Goal: Task Accomplishment & Management: Manage account settings

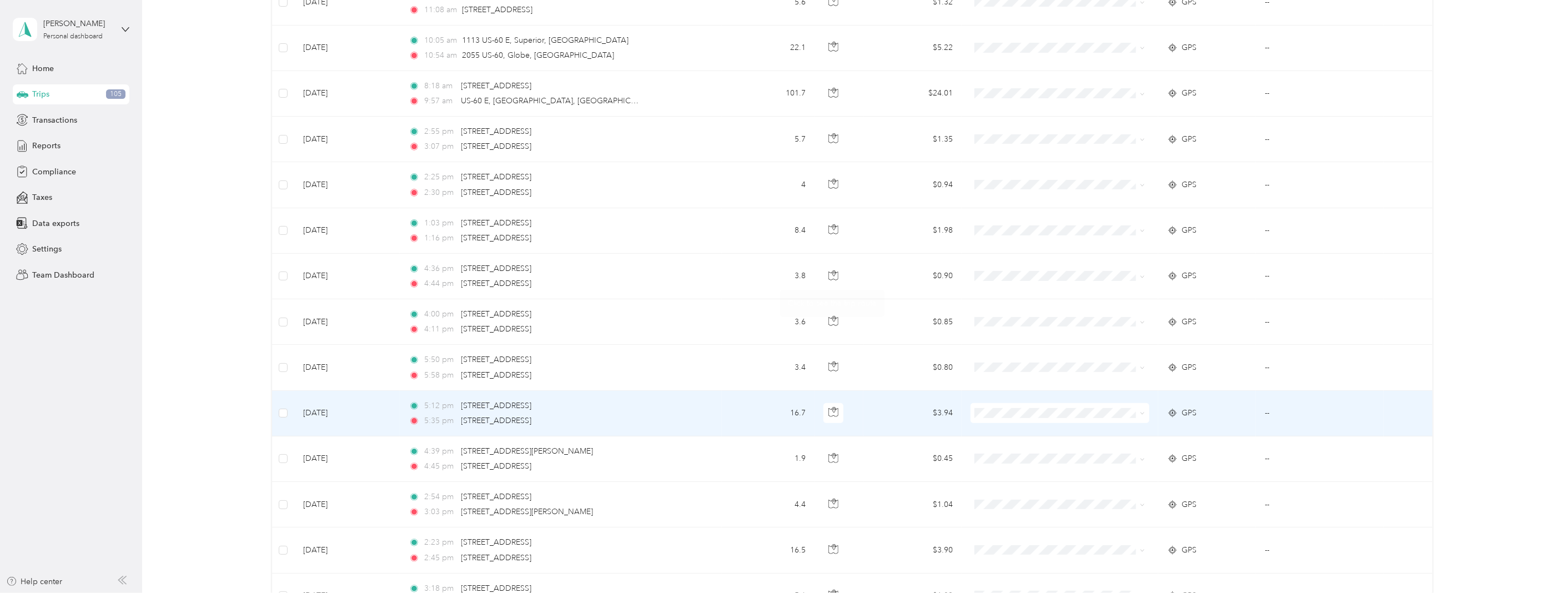
scroll to position [4356, 0]
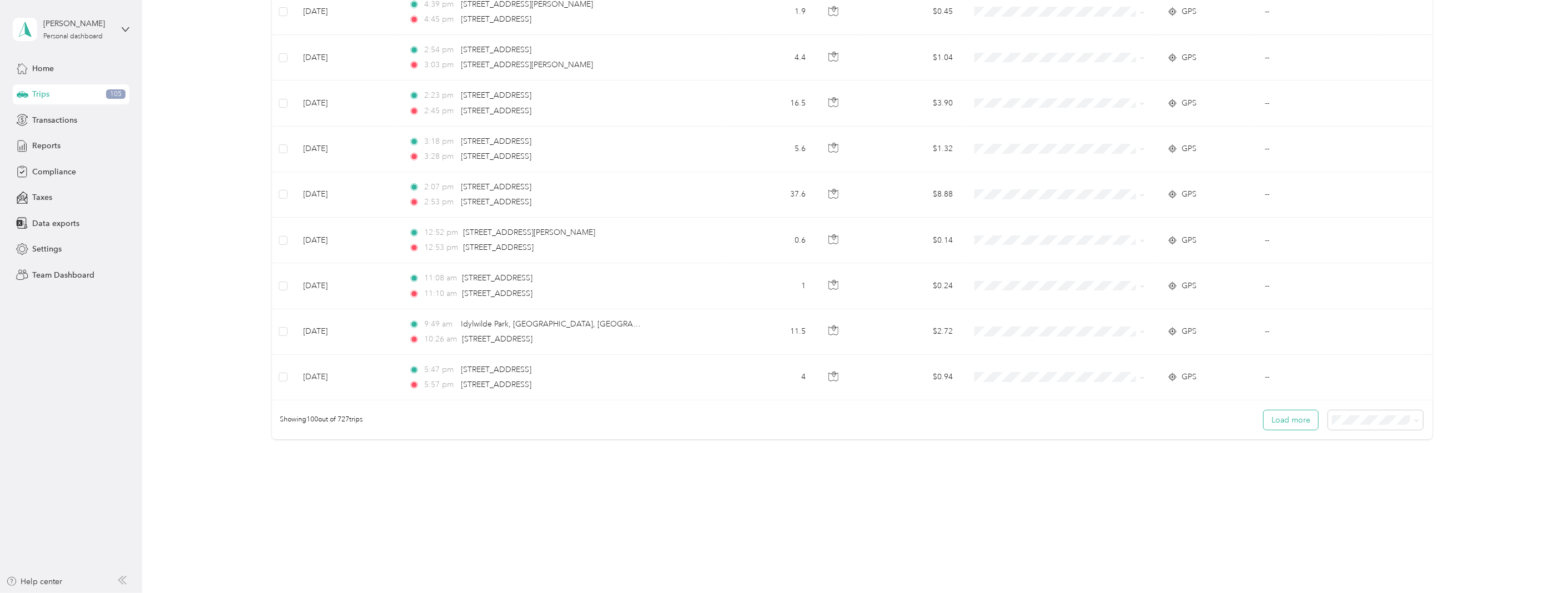
click at [1283, 422] on button "Load more" at bounding box center [1290, 420] width 54 height 19
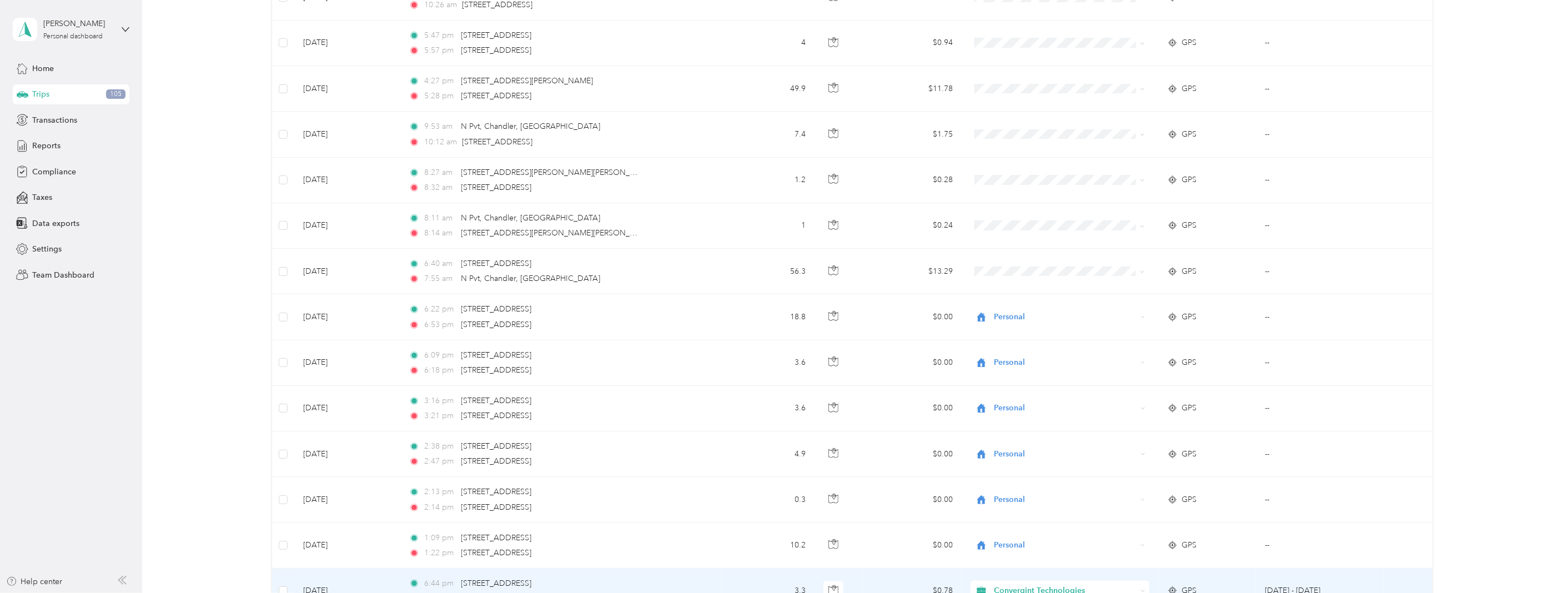
scroll to position [4664, 0]
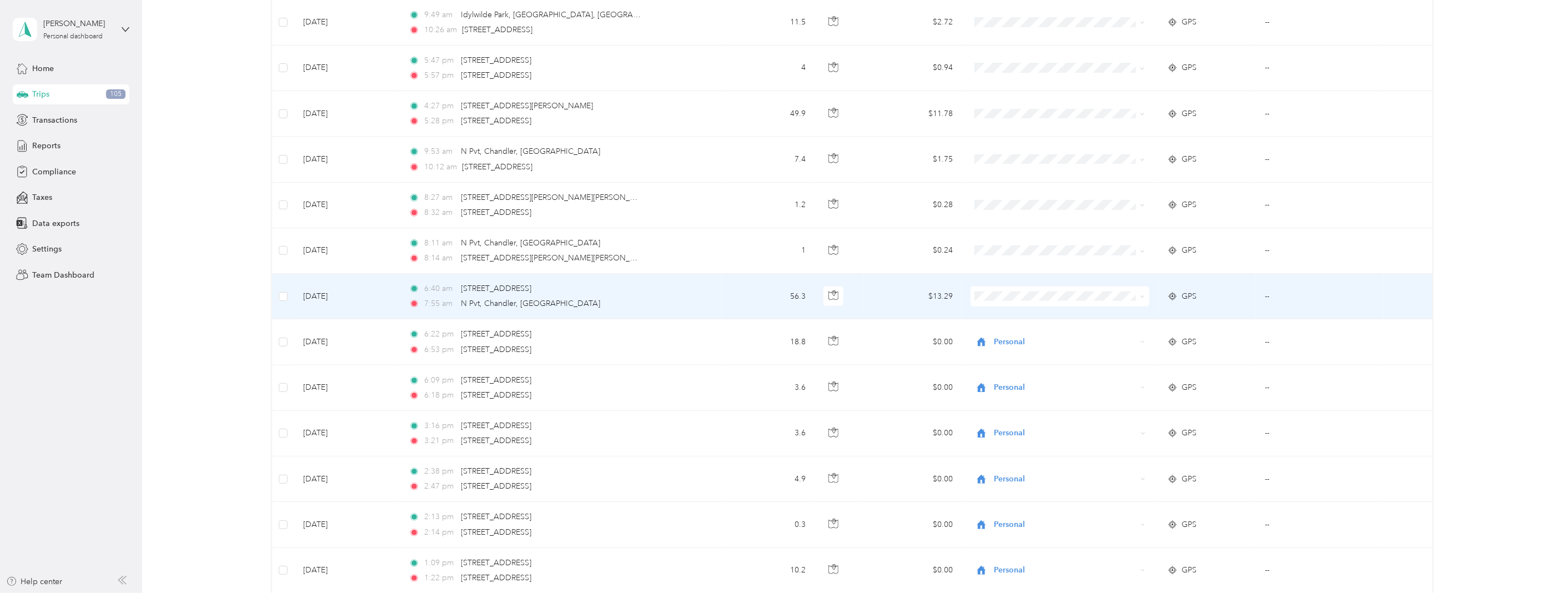
click at [290, 295] on td at bounding box center [283, 296] width 22 height 46
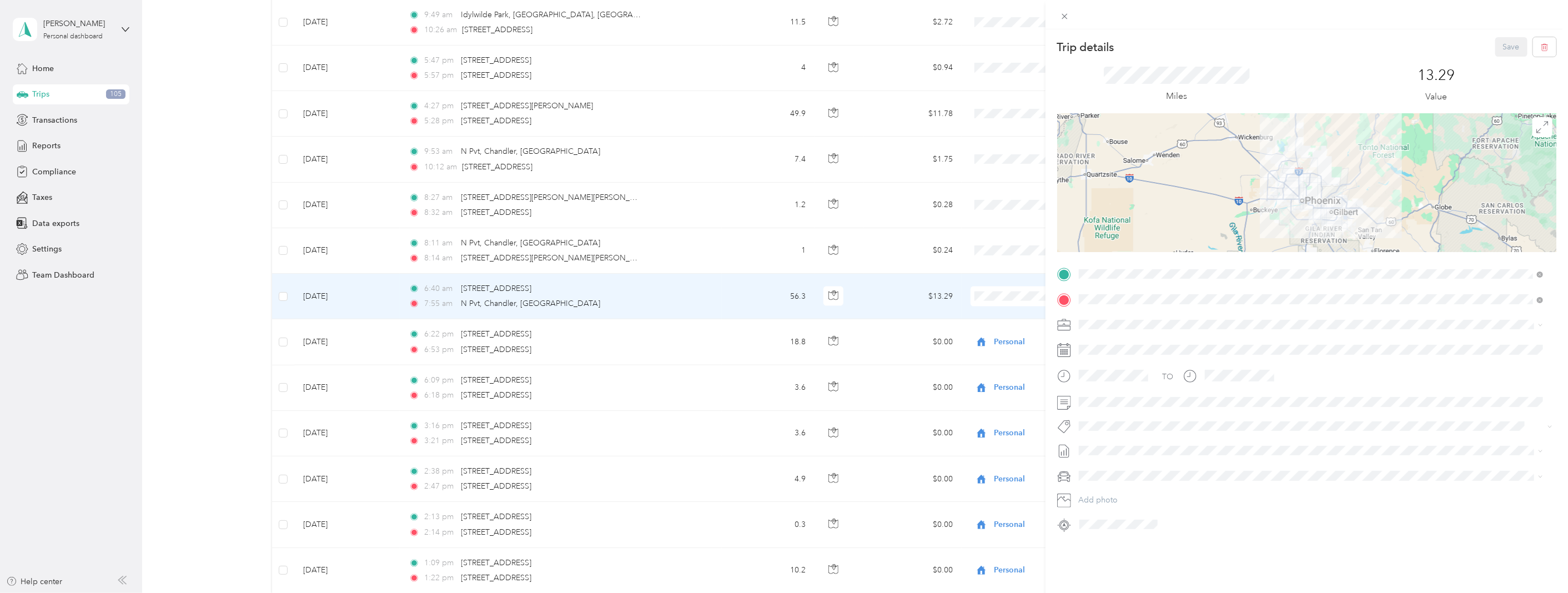
click at [284, 298] on div "Trip details Save This trip cannot be edited because it is either under review,…" at bounding box center [784, 296] width 1568 height 593
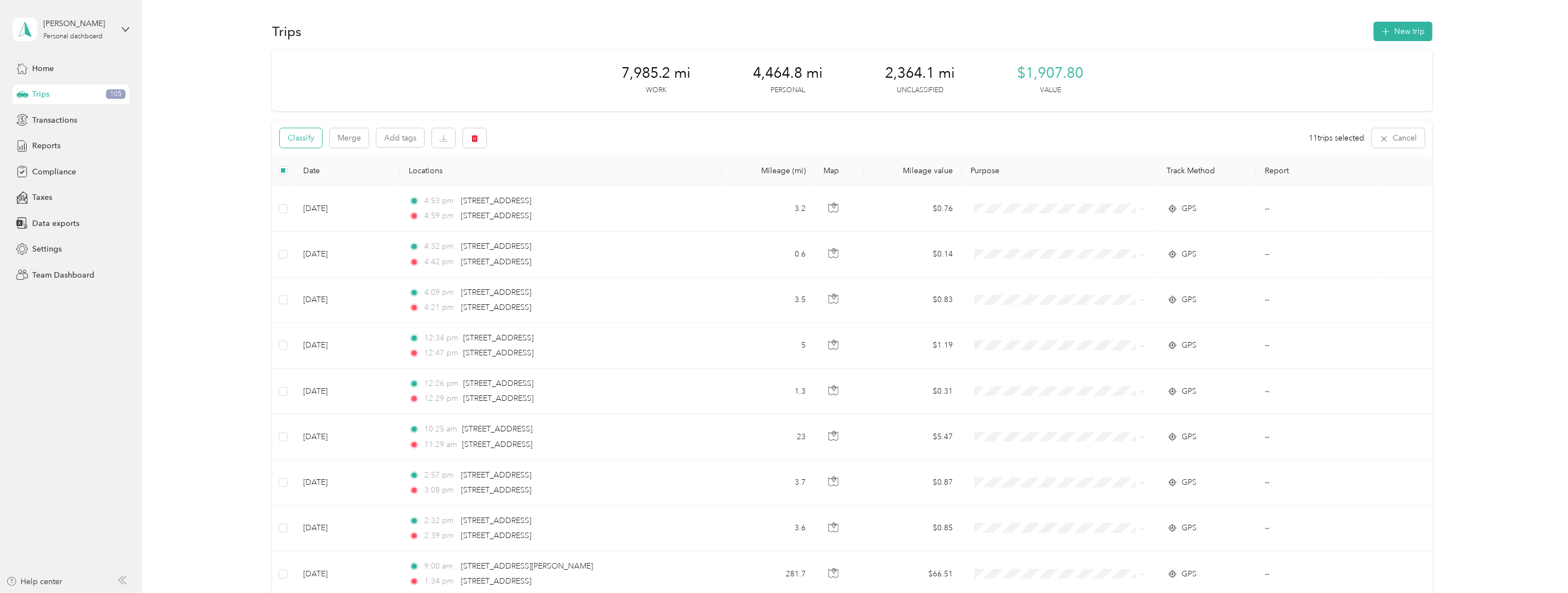
click at [301, 139] on button "Classify" at bounding box center [301, 138] width 42 height 19
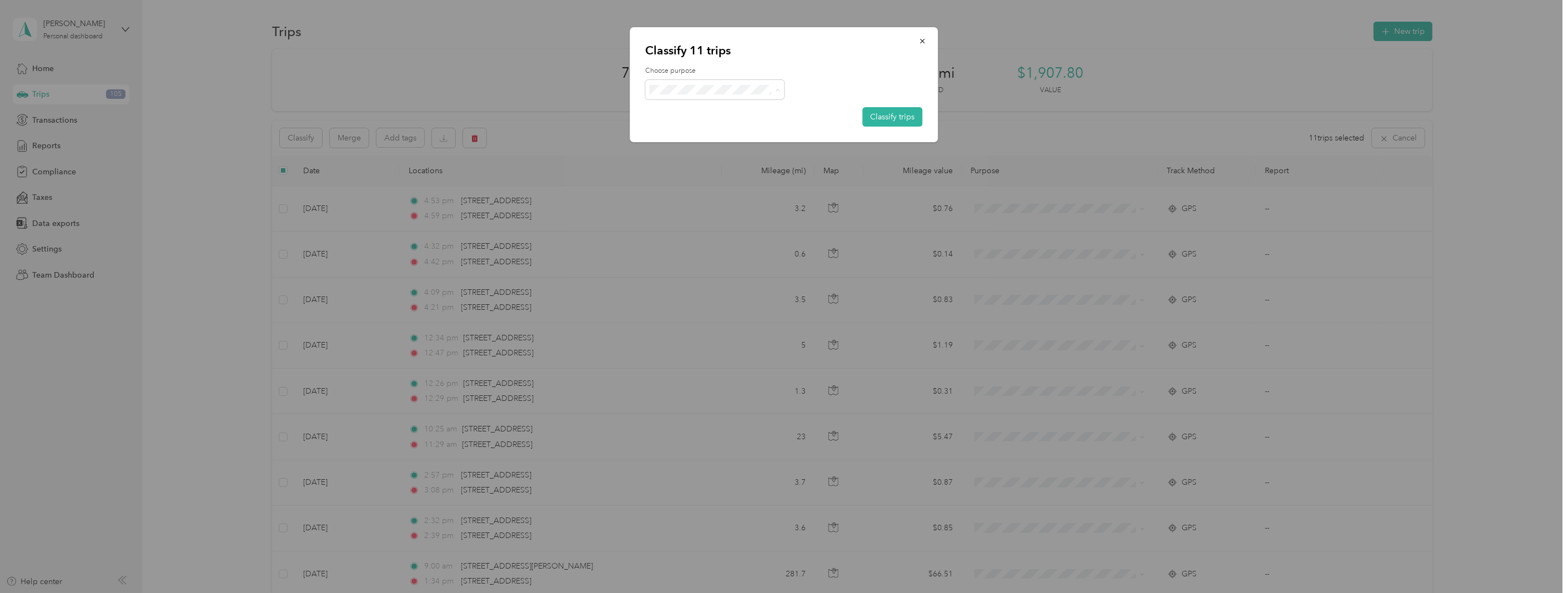
click at [693, 105] on span "Convergint Technologies" at bounding box center [725, 110] width 103 height 12
click at [876, 116] on button "Classify trips" at bounding box center [893, 117] width 60 height 19
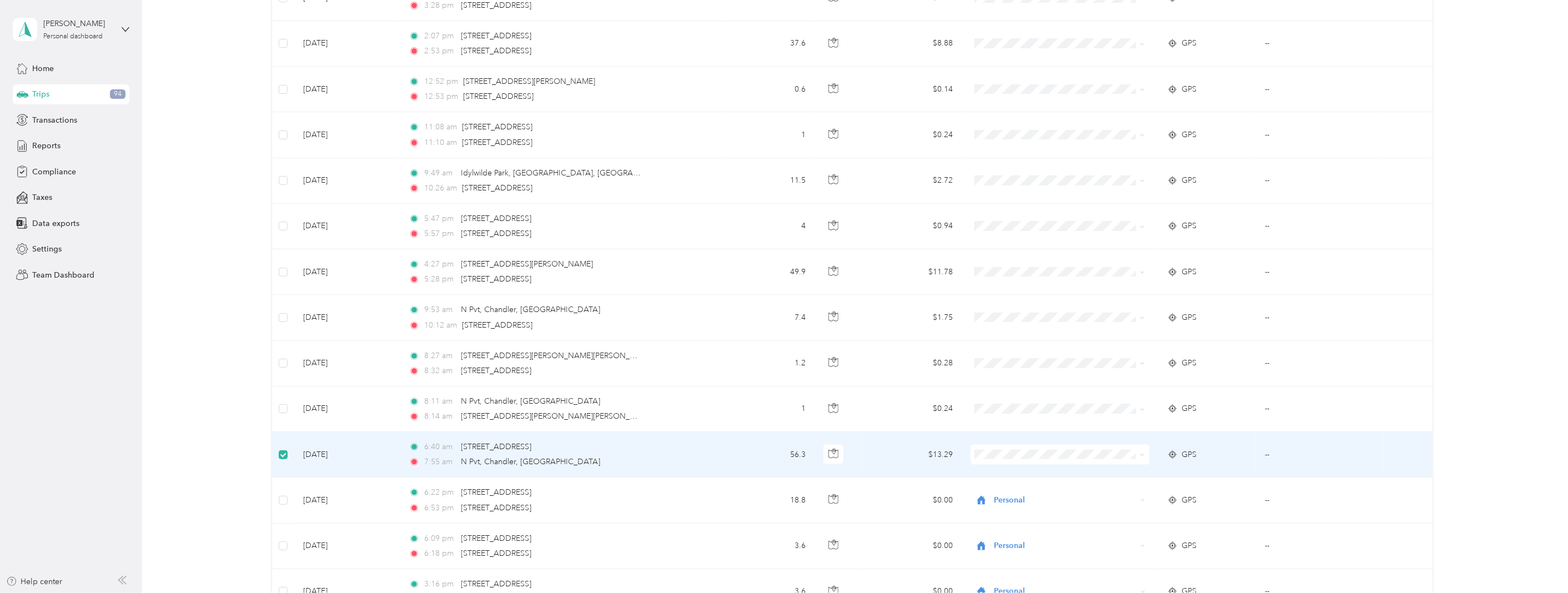
scroll to position [4503, 0]
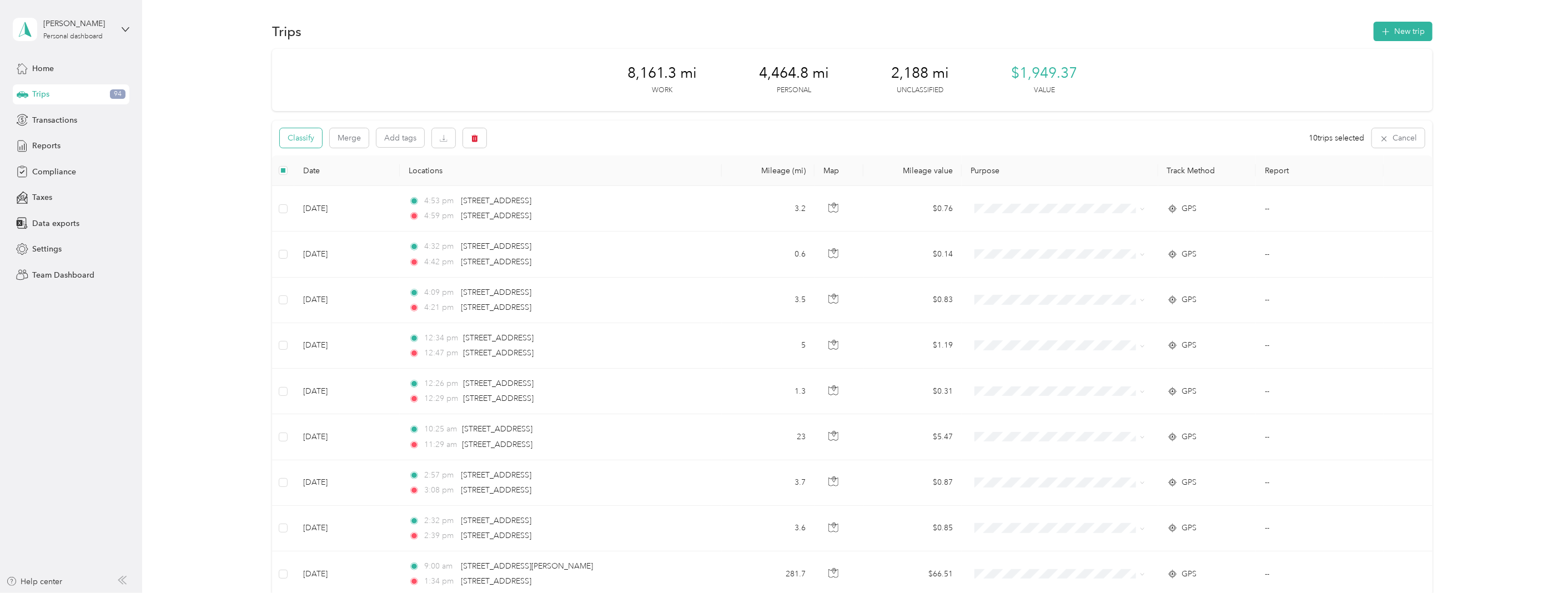
click at [294, 135] on button "Classify" at bounding box center [301, 138] width 42 height 19
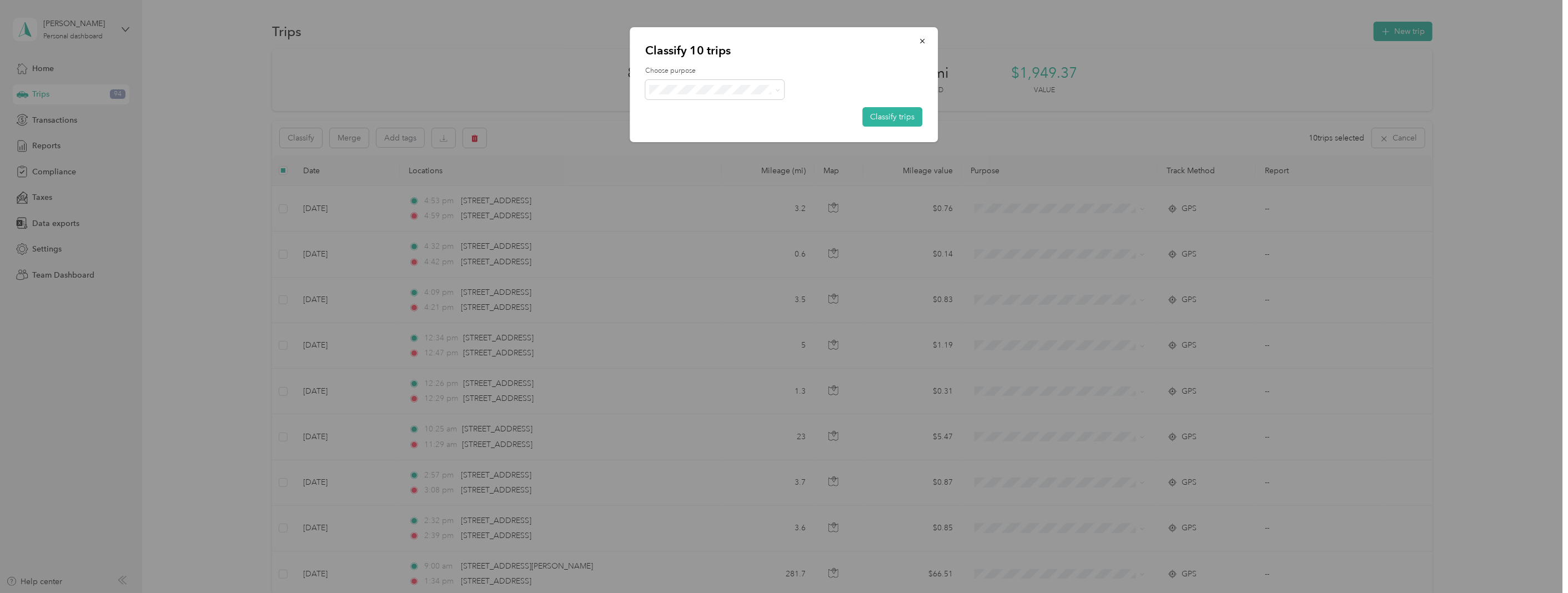
click at [692, 125] on span "Personal" at bounding box center [725, 126] width 103 height 12
click at [901, 115] on button "Classify trips" at bounding box center [893, 117] width 60 height 19
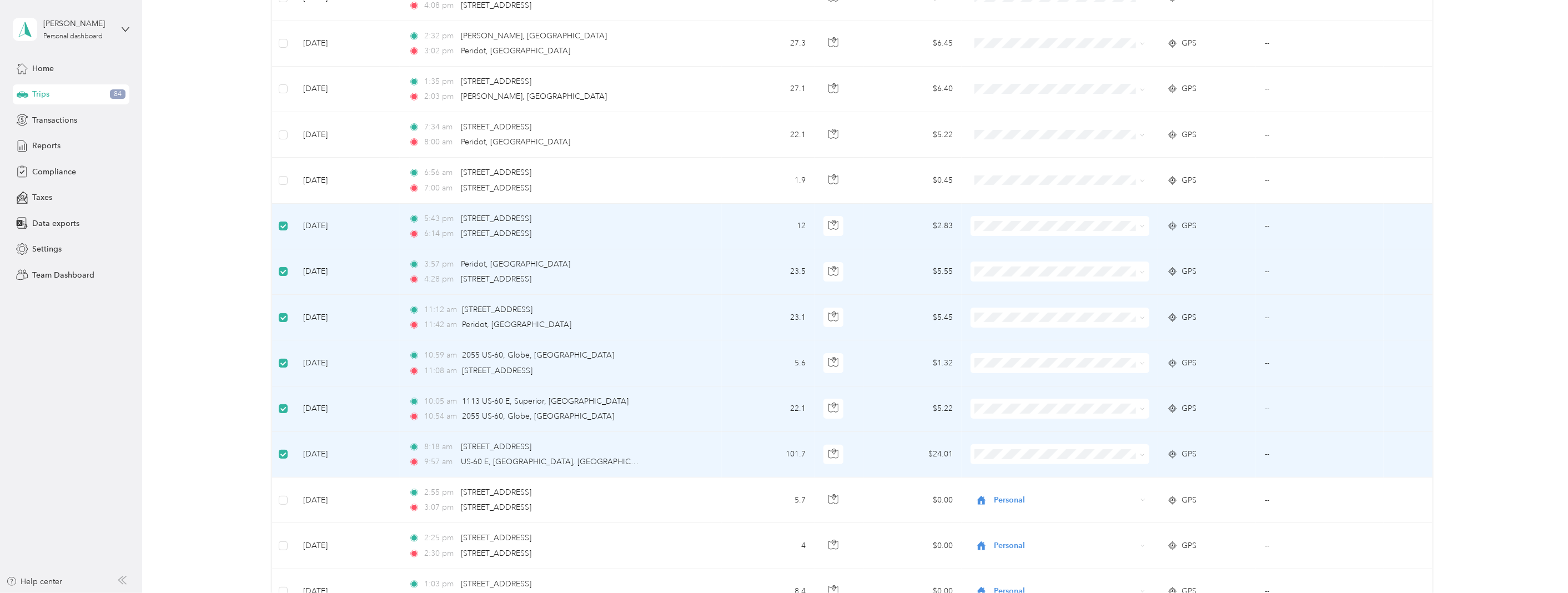
scroll to position [3516, 0]
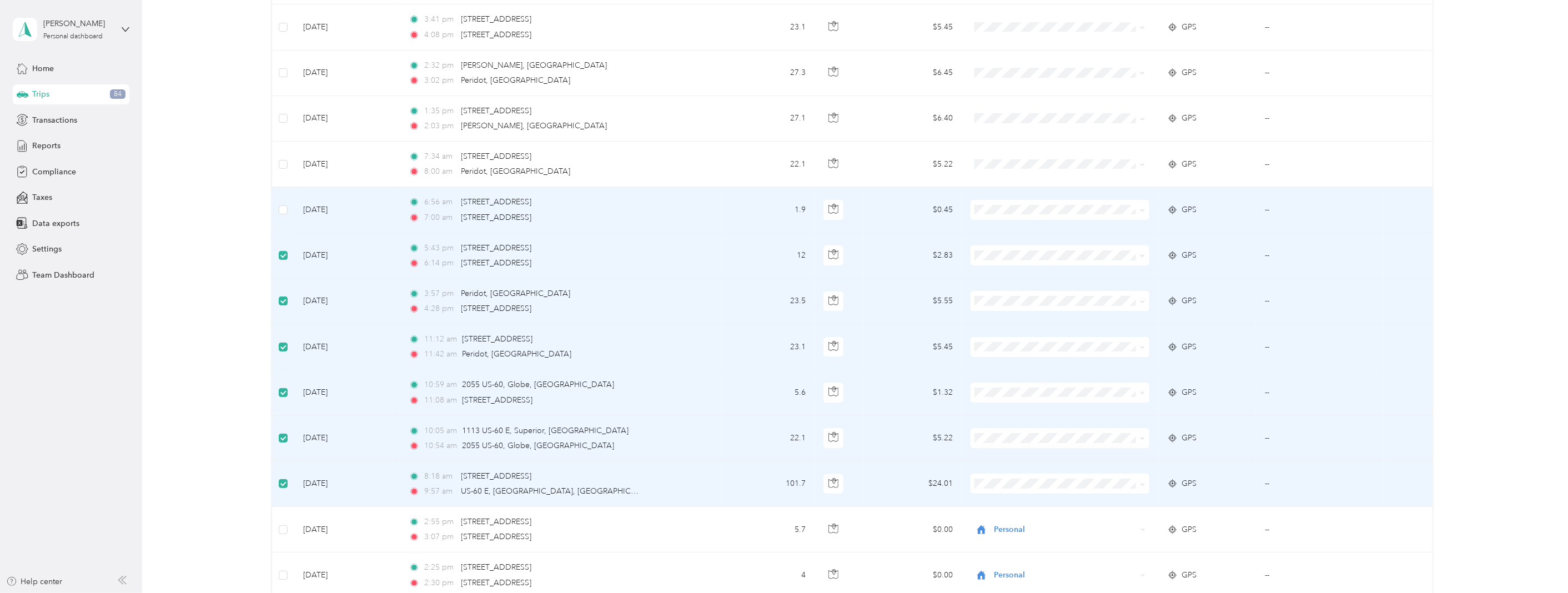
click at [276, 213] on td at bounding box center [283, 209] width 22 height 46
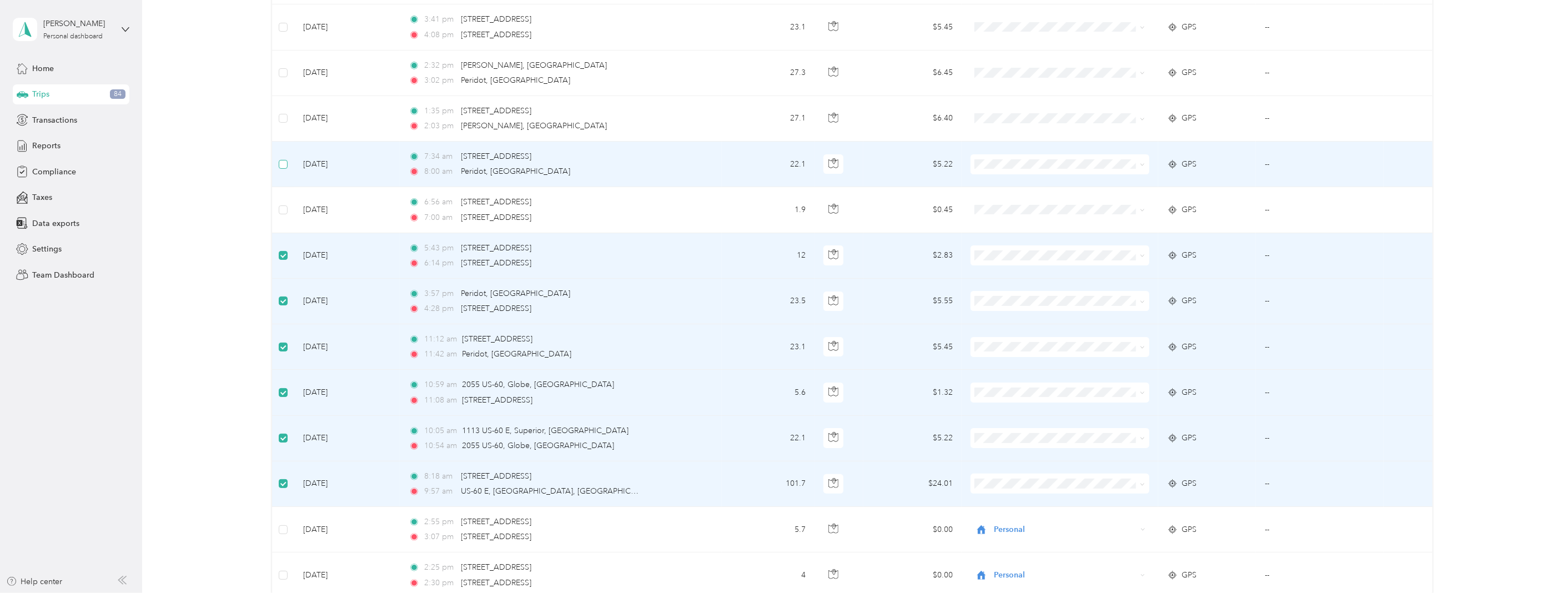
click at [285, 170] on label at bounding box center [283, 164] width 9 height 12
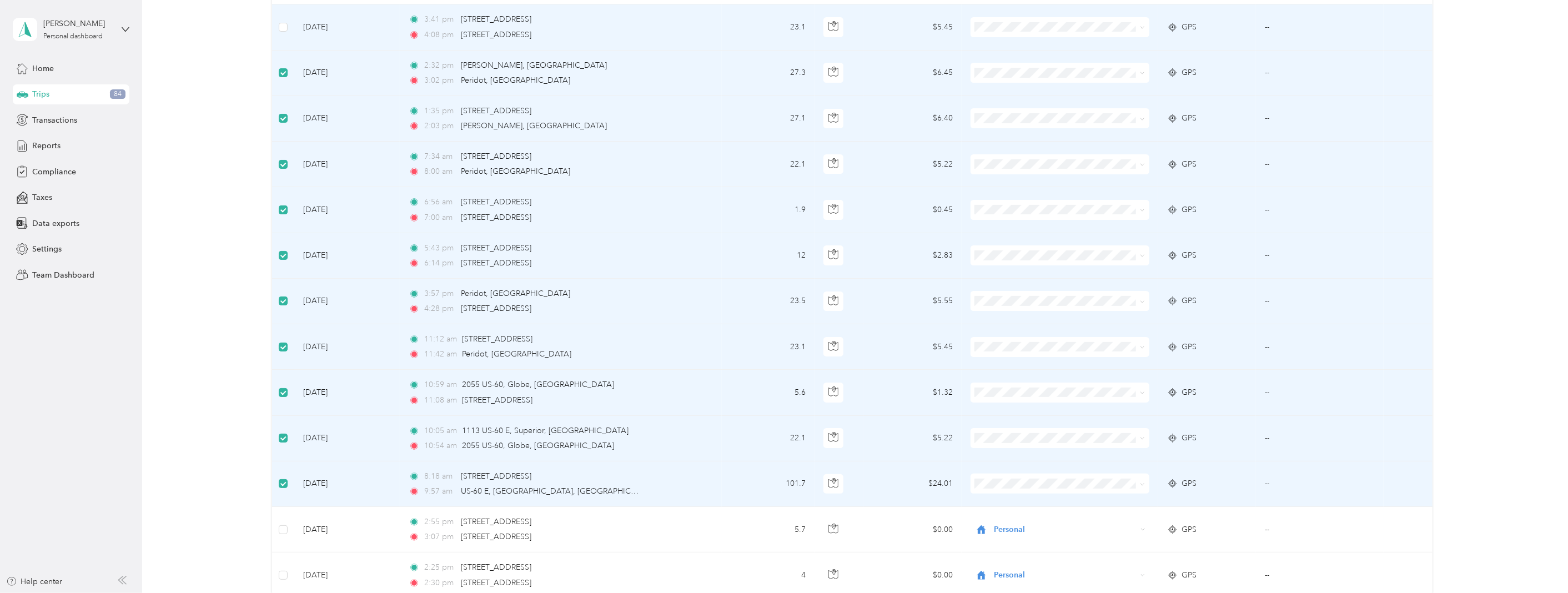
click at [289, 26] on td at bounding box center [283, 27] width 22 height 46
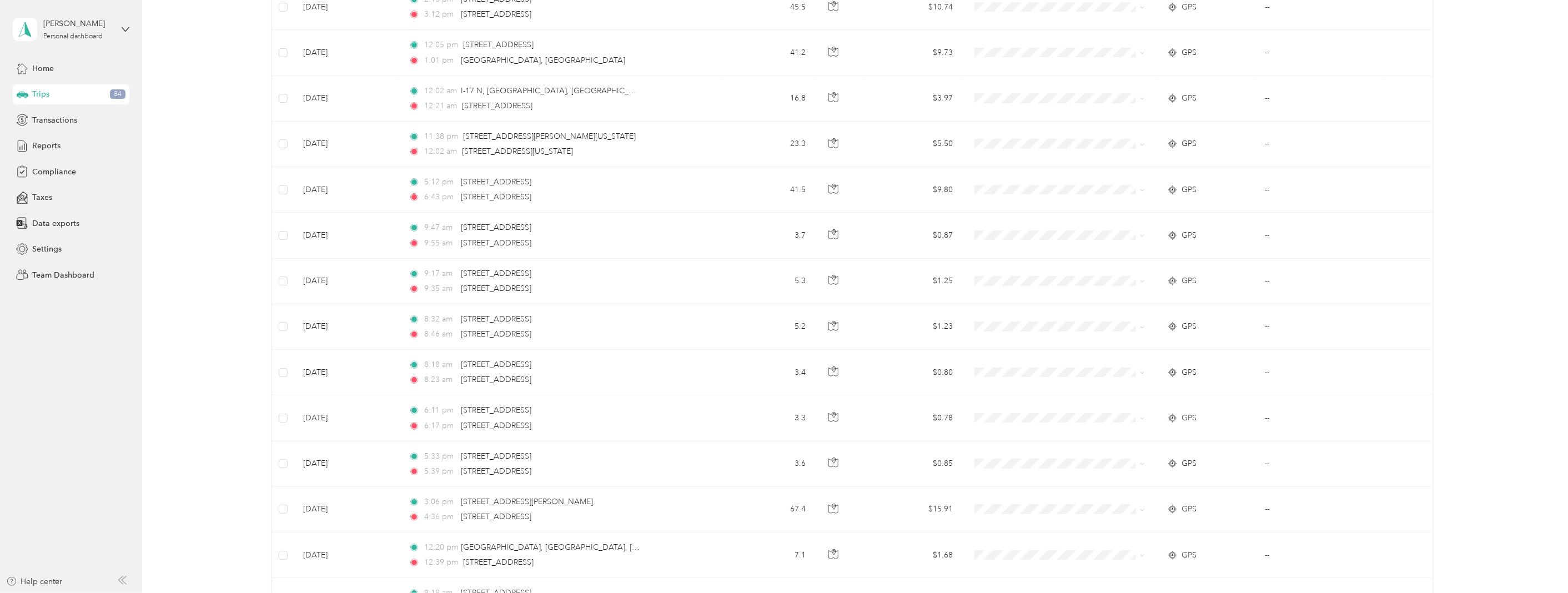
scroll to position [0, 0]
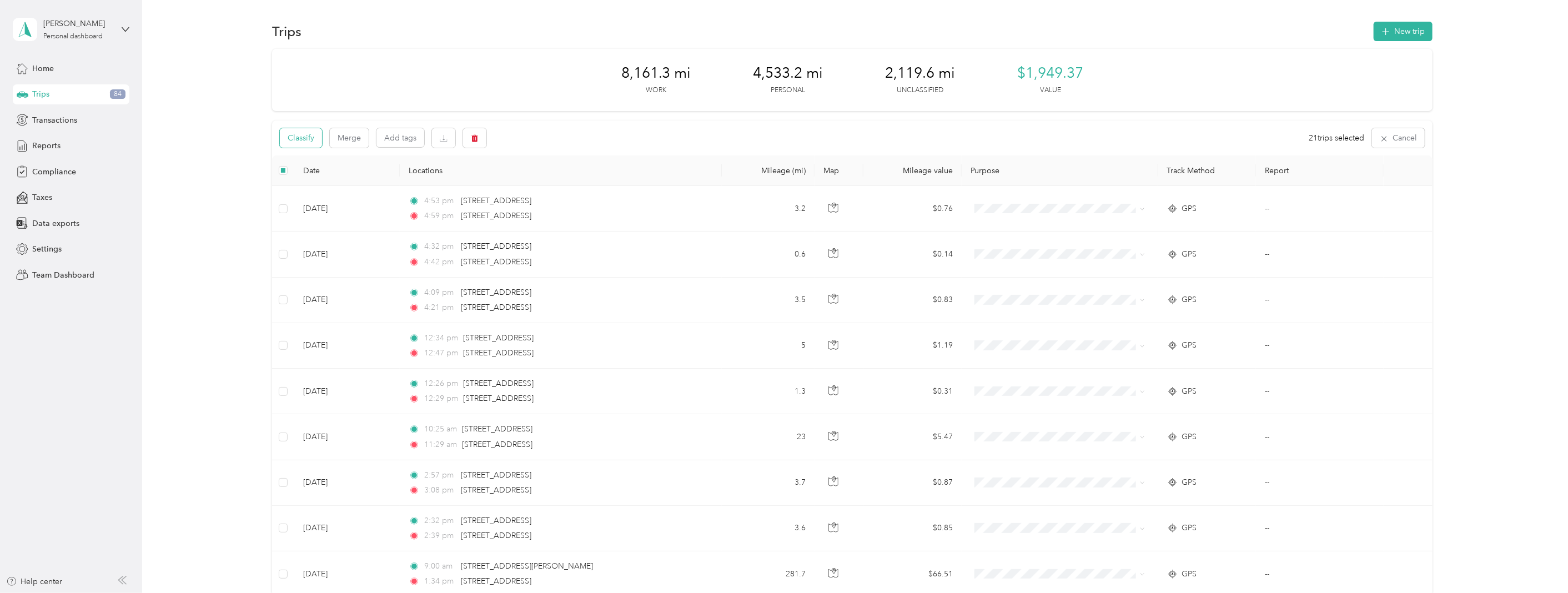
click at [309, 132] on button "Classify" at bounding box center [301, 138] width 42 height 19
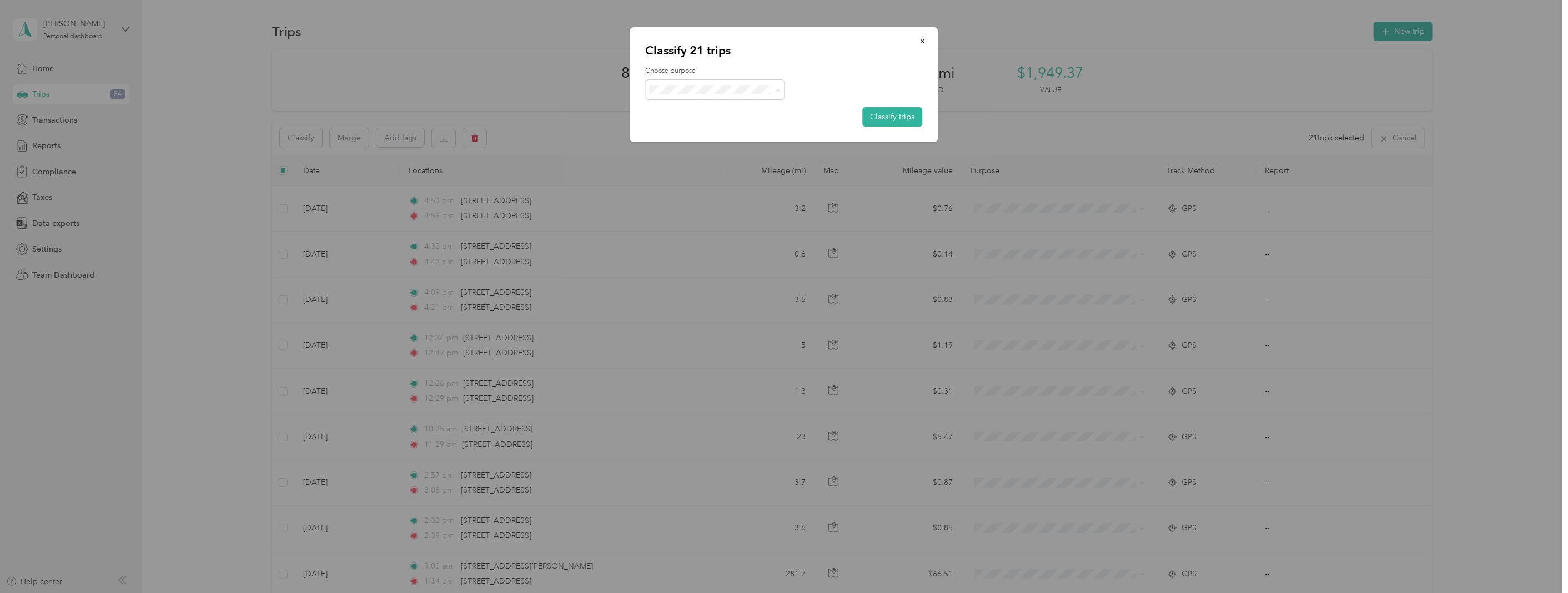
click at [719, 110] on span "Convergint Technologies" at bounding box center [725, 110] width 103 height 12
click at [884, 111] on button "Classify trips" at bounding box center [893, 117] width 60 height 19
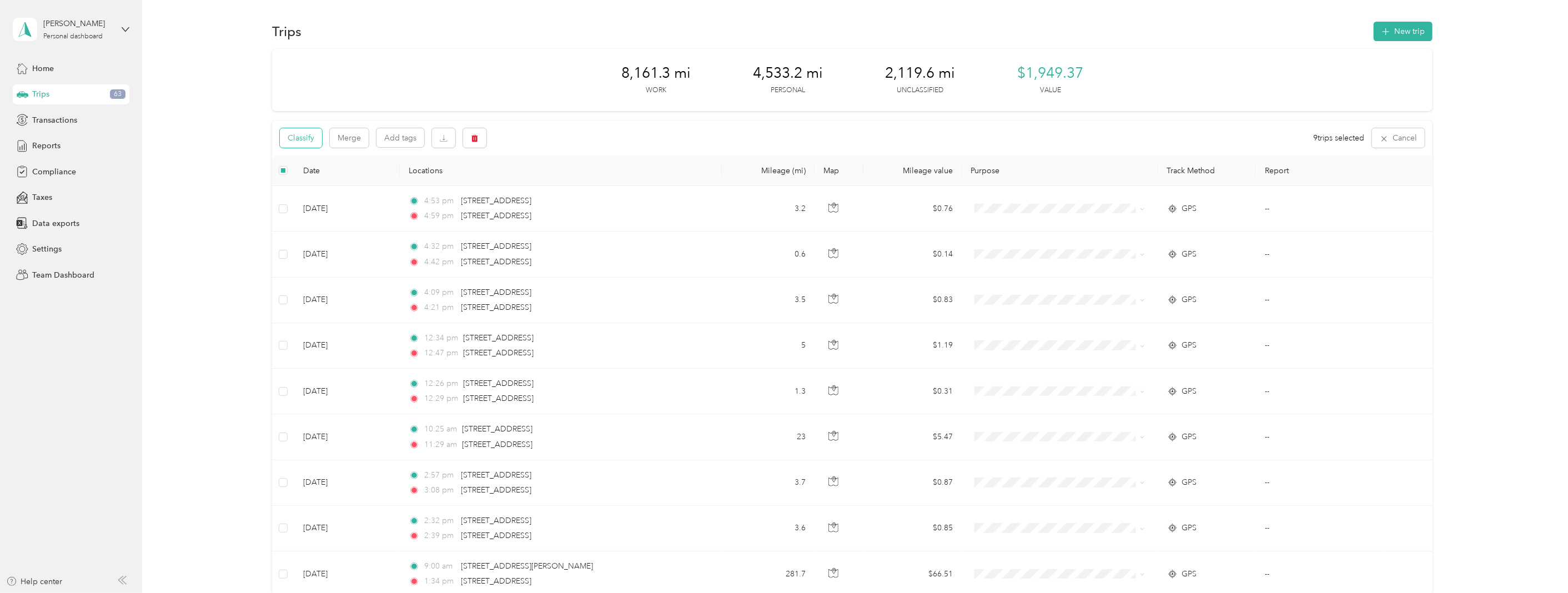
click at [306, 136] on button "Classify" at bounding box center [301, 138] width 42 height 19
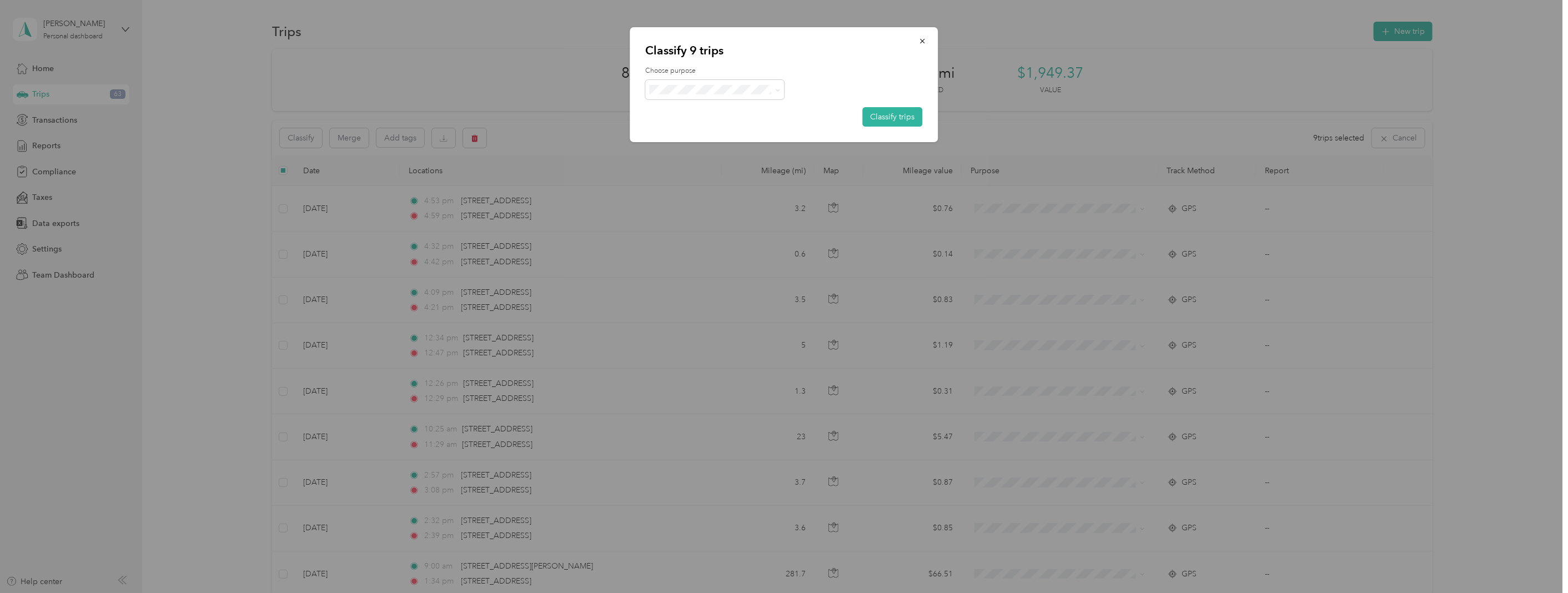
click at [715, 124] on span "Personal" at bounding box center [726, 128] width 105 height 12
click at [879, 111] on button "Classify trips" at bounding box center [893, 117] width 60 height 19
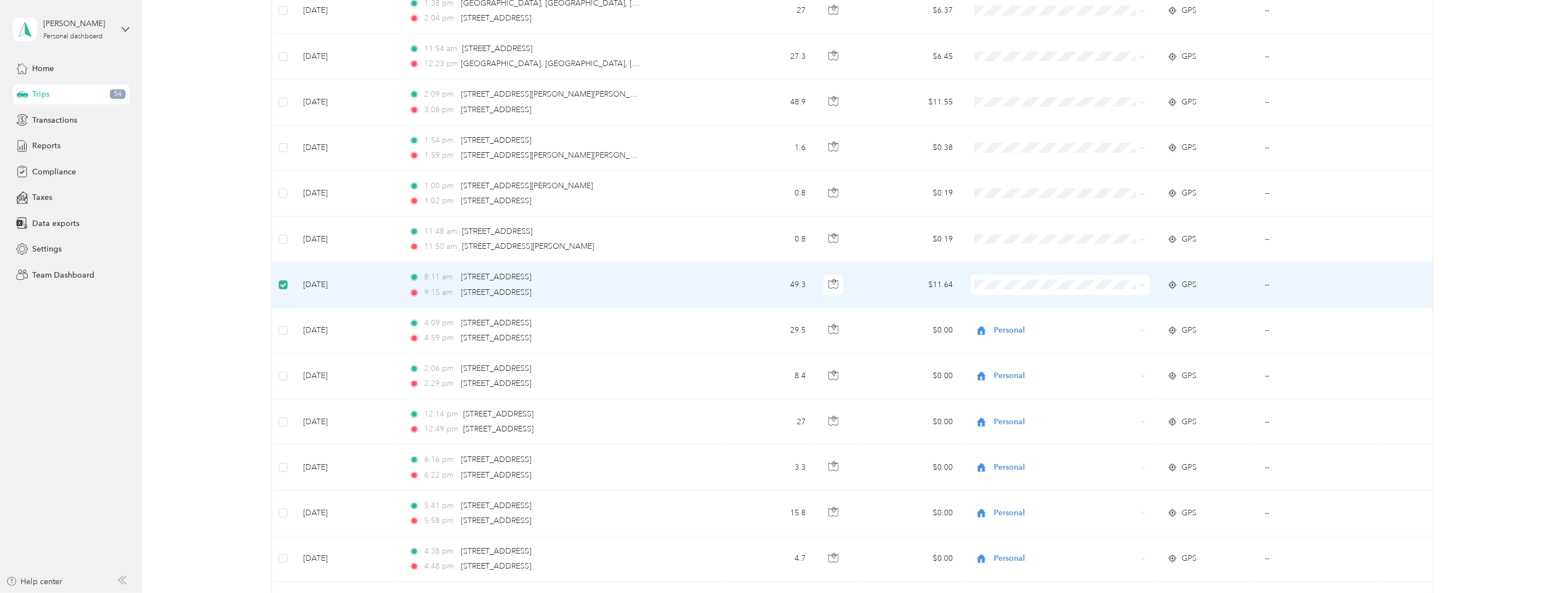
scroll to position [2343, 0]
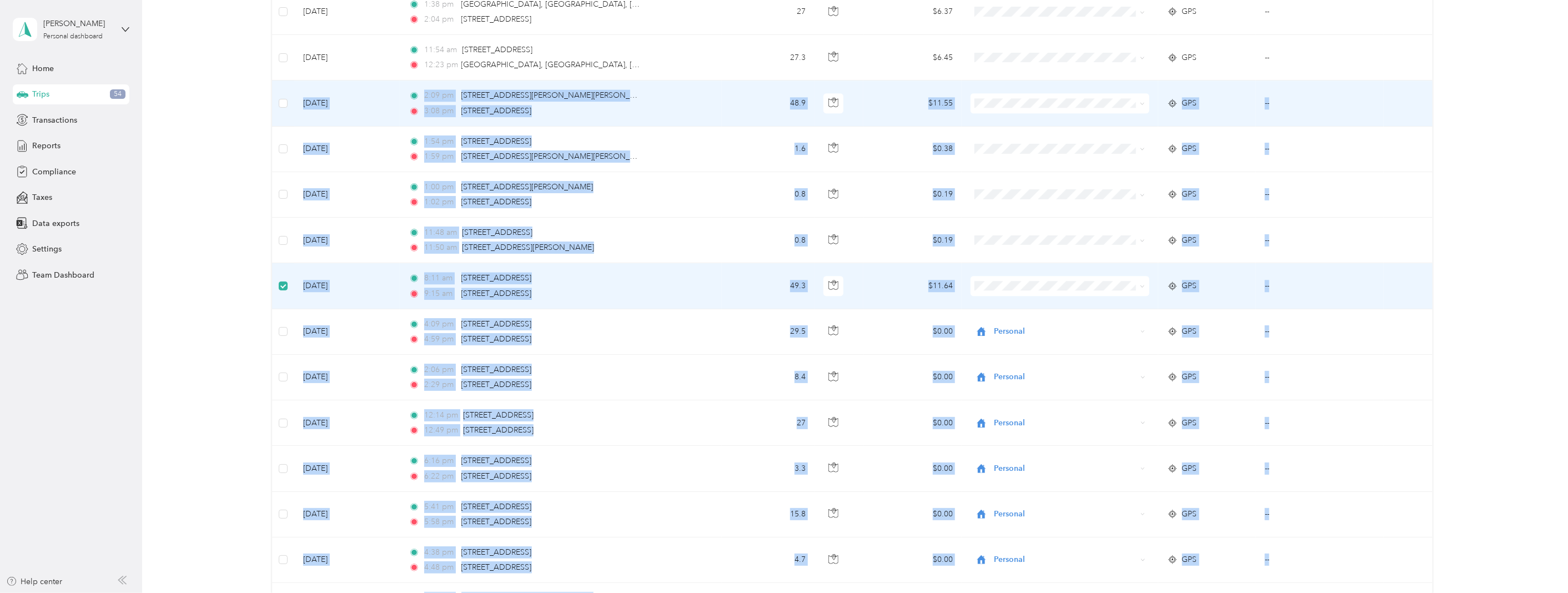
click at [283, 97] on td at bounding box center [283, 103] width 22 height 46
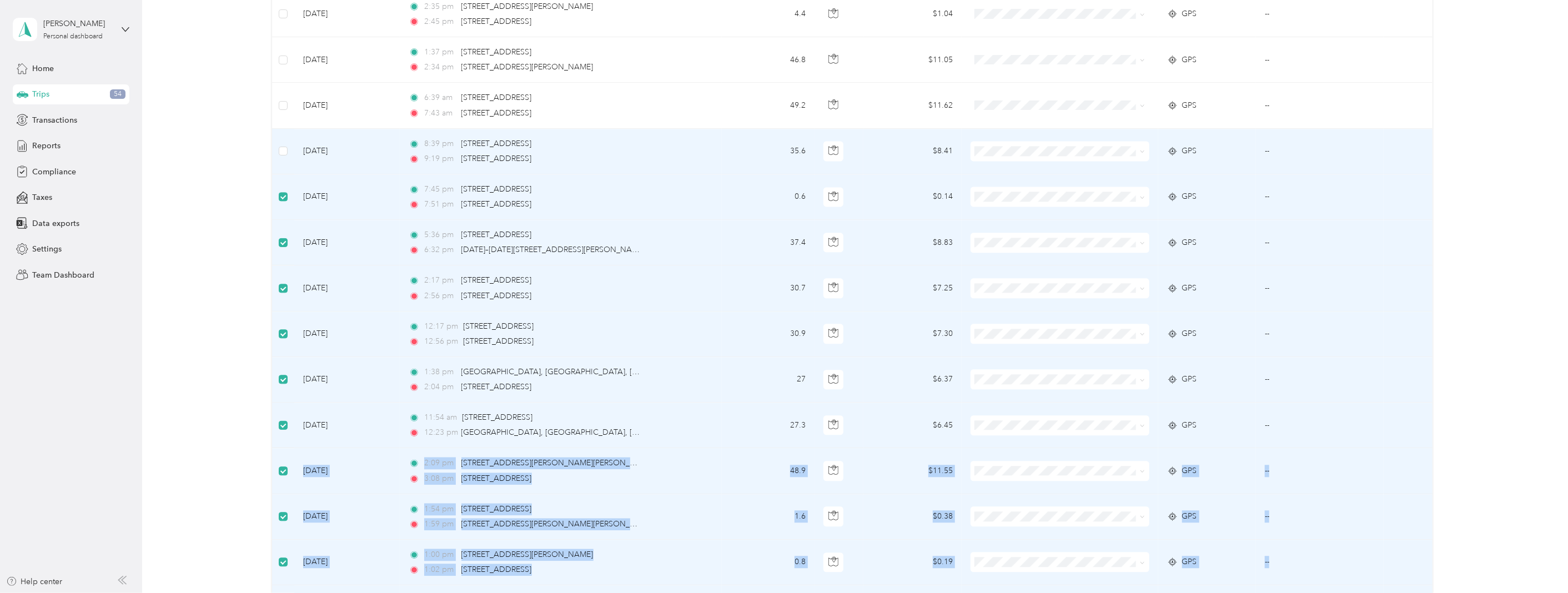
scroll to position [1973, 0]
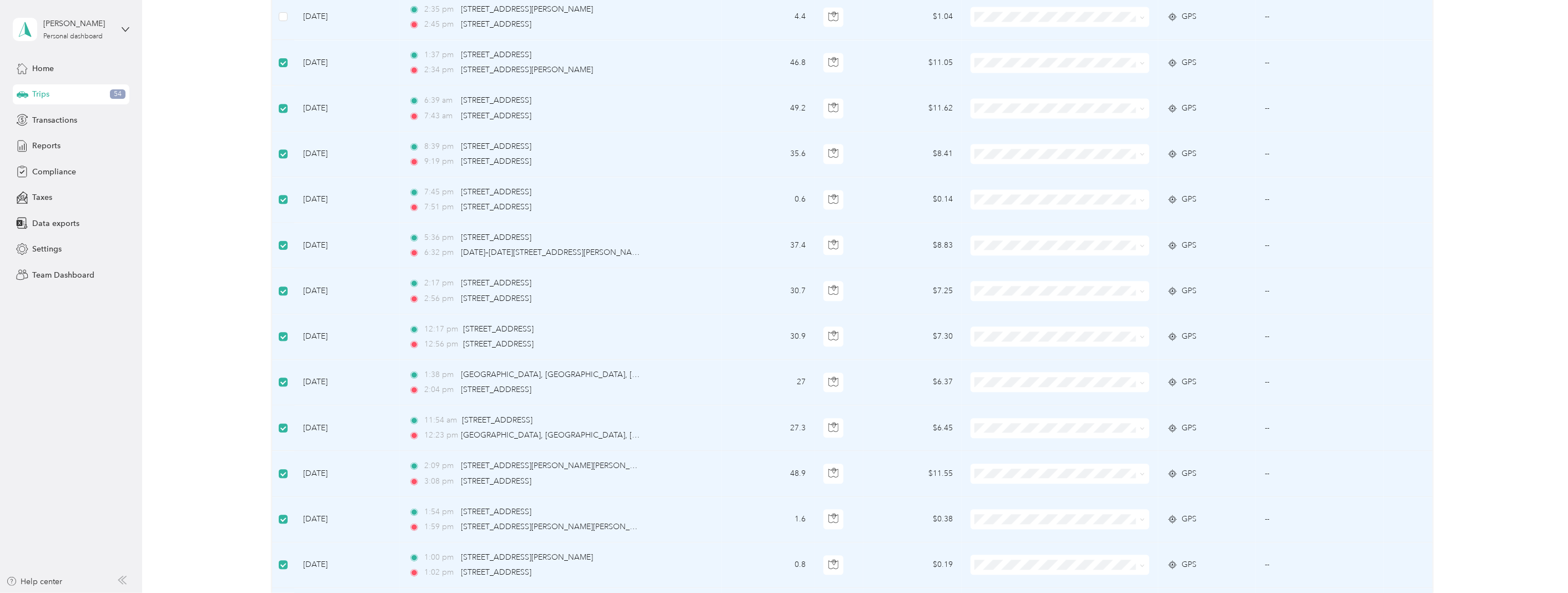
click at [287, 15] on td at bounding box center [283, 17] width 22 height 46
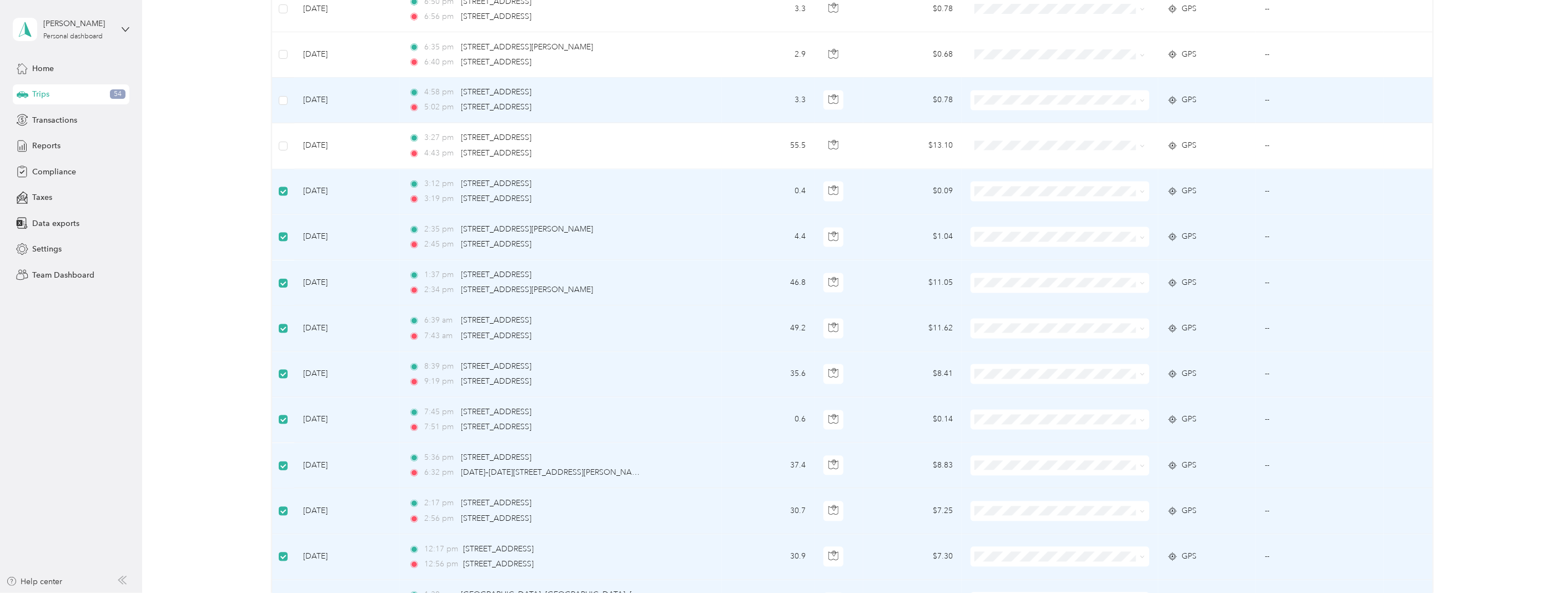
scroll to position [1726, 0]
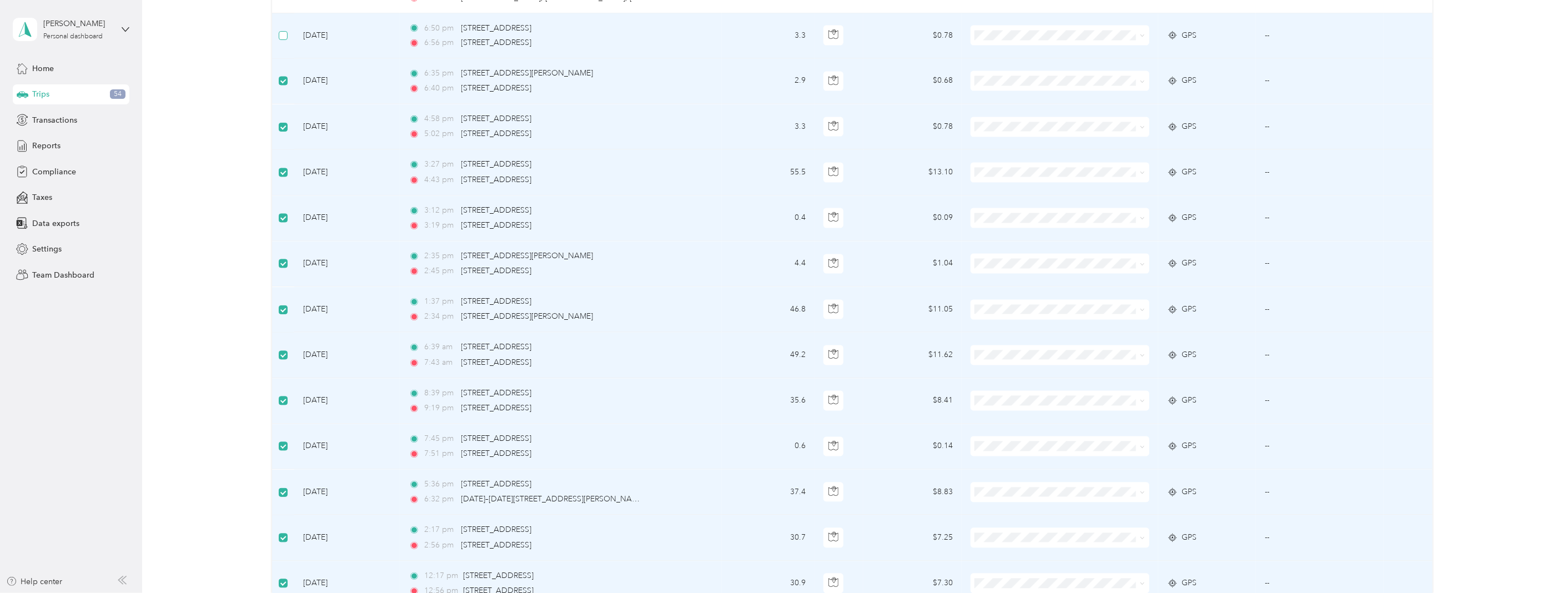
click at [287, 41] on label at bounding box center [283, 35] width 9 height 12
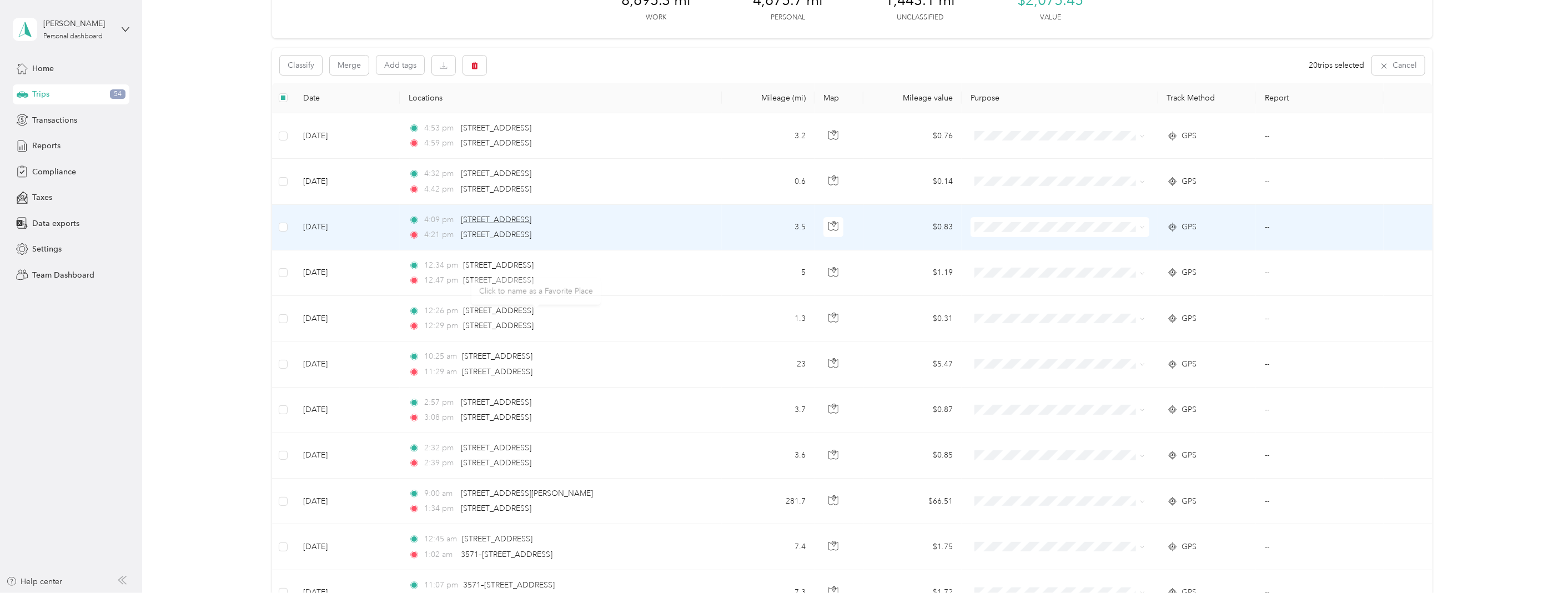
scroll to position [0, 0]
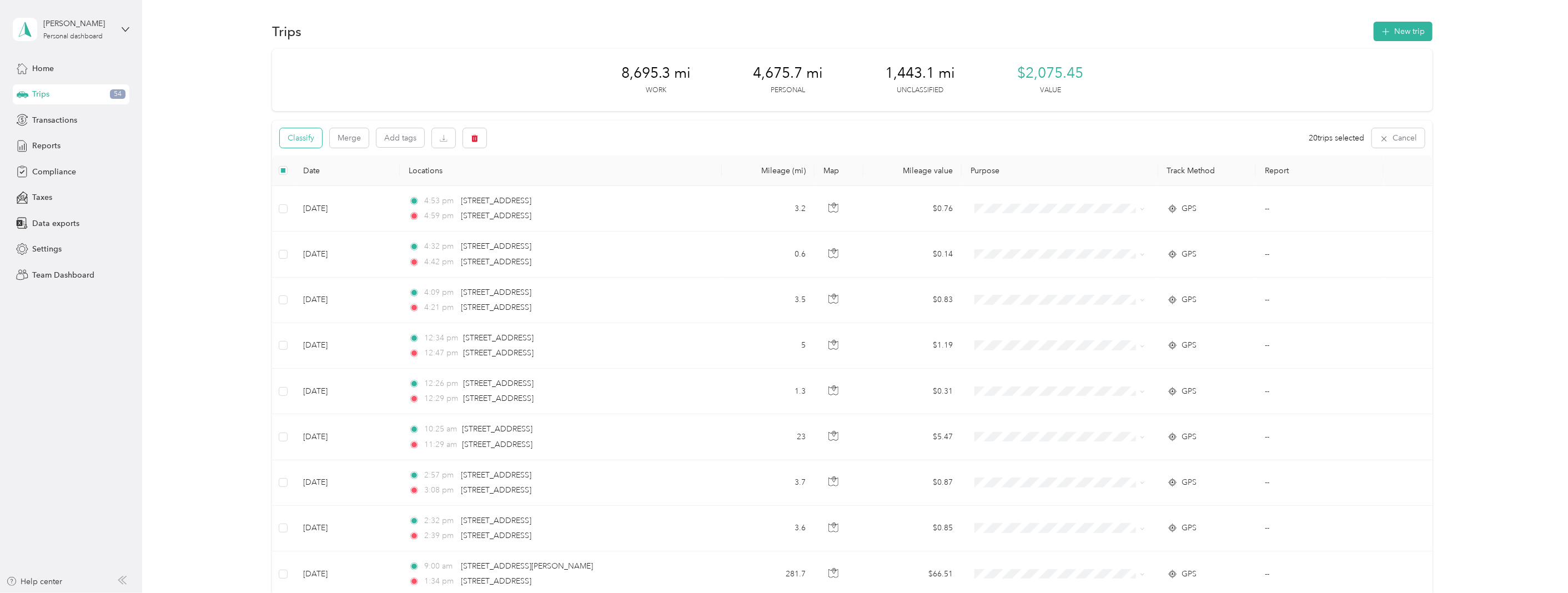
click at [303, 136] on button "Classify" at bounding box center [301, 138] width 42 height 19
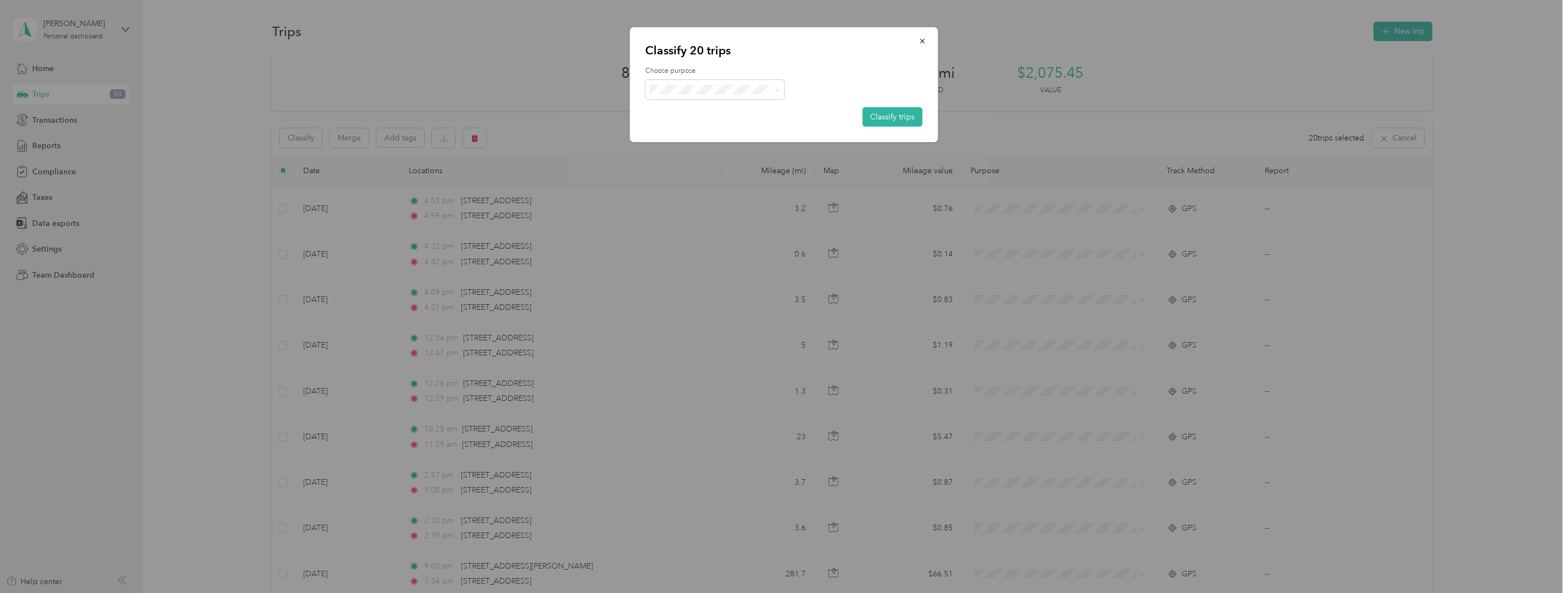
click at [712, 108] on span "Convergint Technologies" at bounding box center [725, 104] width 103 height 12
click at [887, 115] on button "Classify trips" at bounding box center [893, 117] width 60 height 19
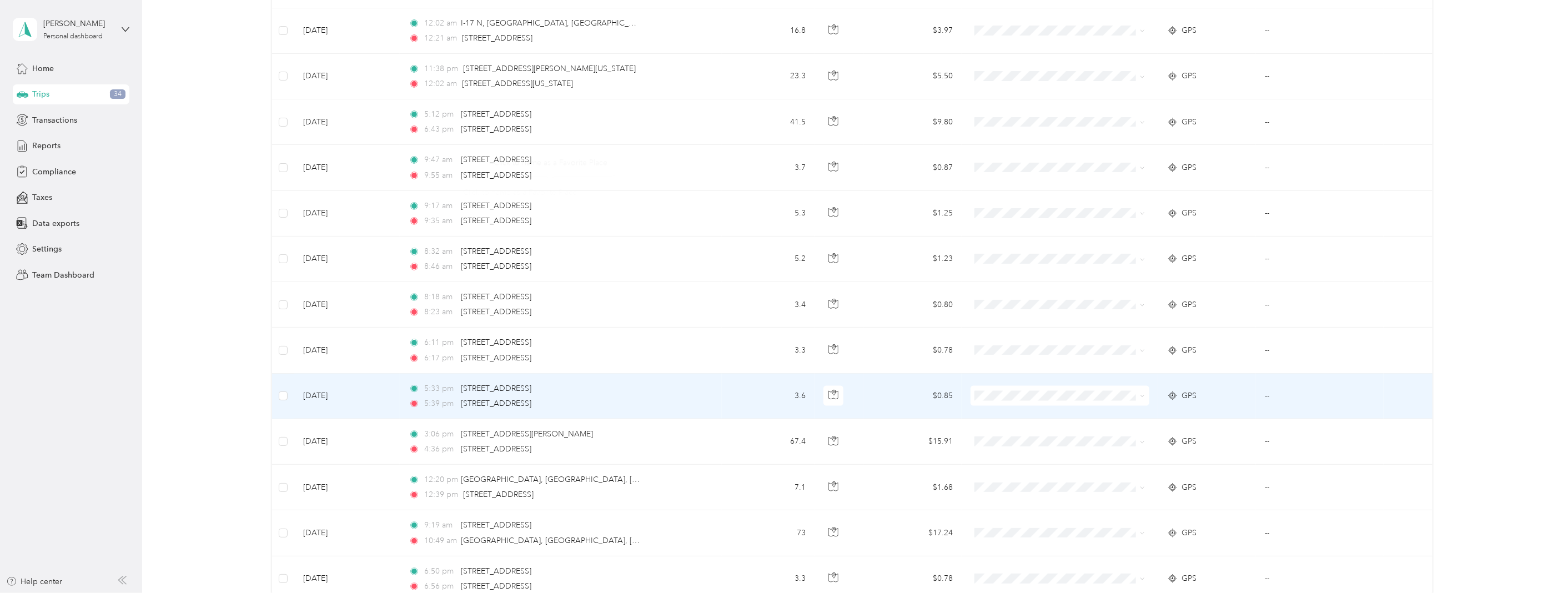
scroll to position [1296, 0]
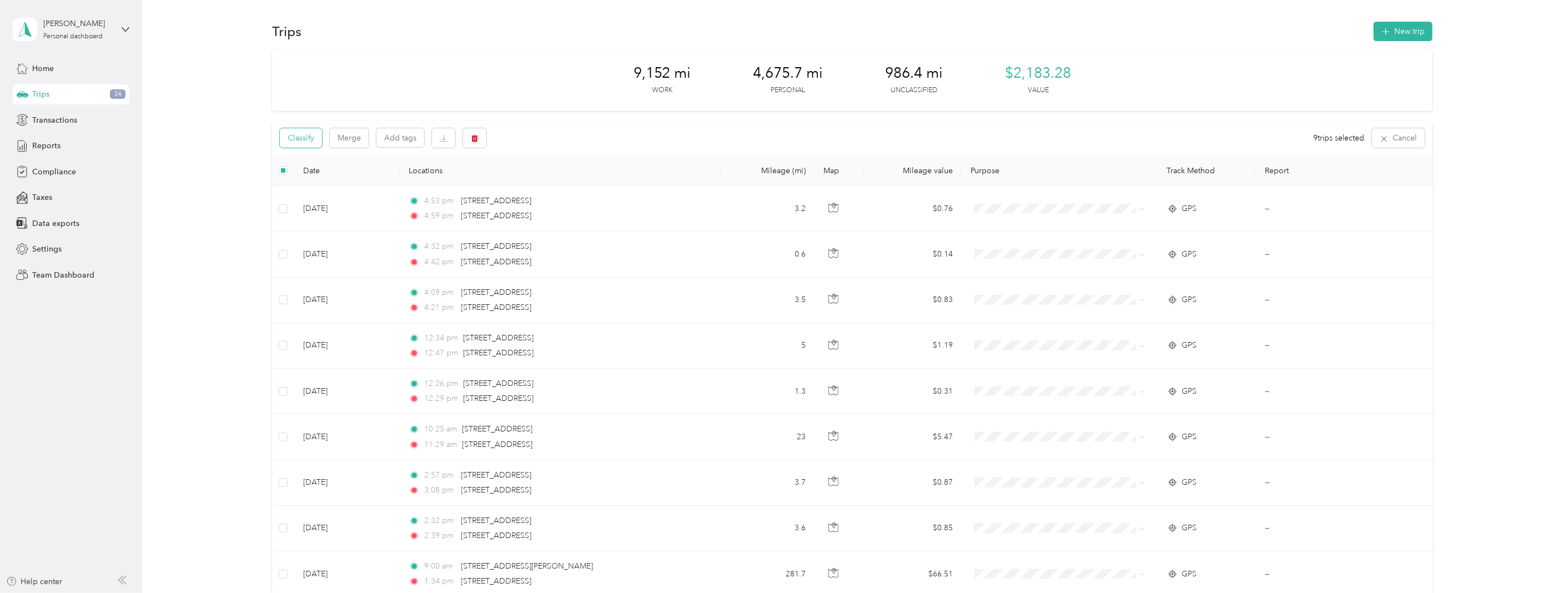
click at [306, 137] on button "Classify" at bounding box center [301, 138] width 42 height 19
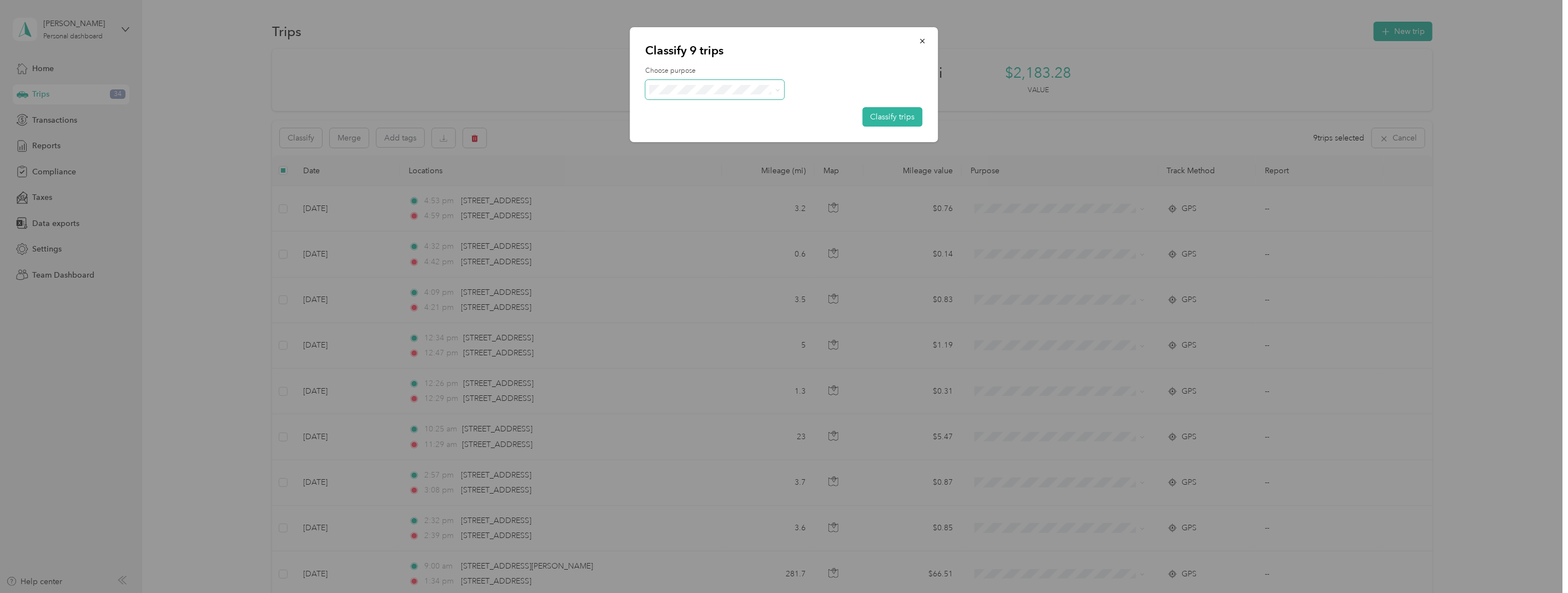
click at [678, 94] on span at bounding box center [715, 89] width 139 height 19
click at [771, 90] on span at bounding box center [775, 89] width 9 height 12
click at [704, 94] on span at bounding box center [715, 89] width 139 height 19
click at [681, 130] on li "Personal" at bounding box center [715, 129] width 139 height 19
click at [892, 115] on button "Classify trips" at bounding box center [893, 117] width 60 height 19
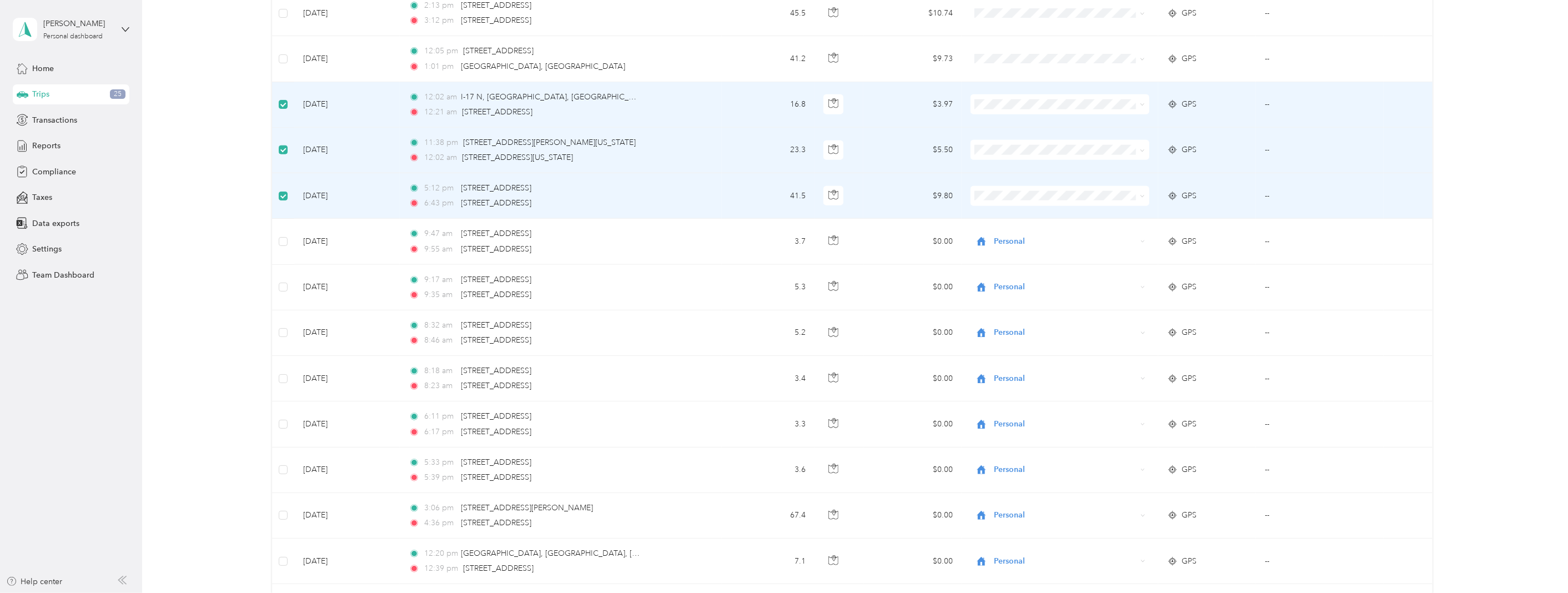
scroll to position [1047, 0]
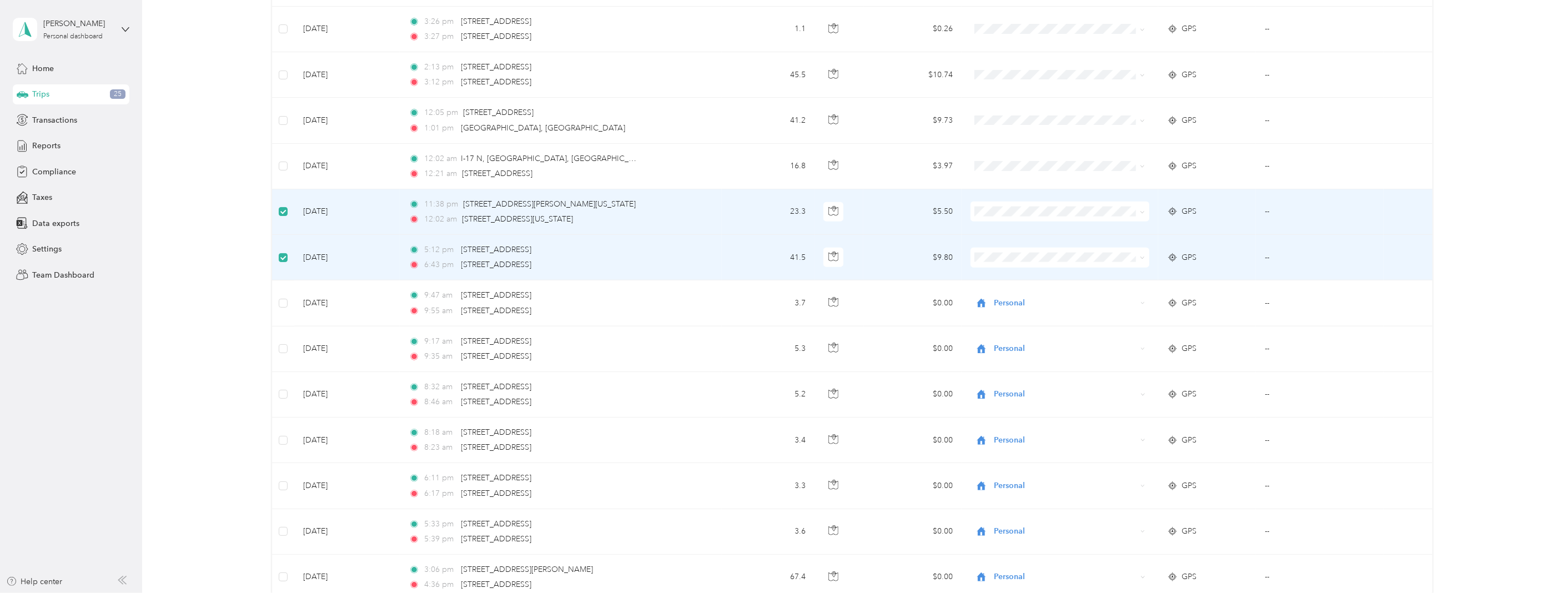
click at [1024, 231] on span "Convergint Technologies" at bounding box center [1067, 231] width 142 height 12
click at [1024, 276] on span "Convergint Technologies" at bounding box center [1067, 278] width 142 height 12
drag, startPoint x: 284, startPoint y: 223, endPoint x: 281, endPoint y: 217, distance: 6.7
click at [283, 223] on td at bounding box center [283, 212] width 22 height 46
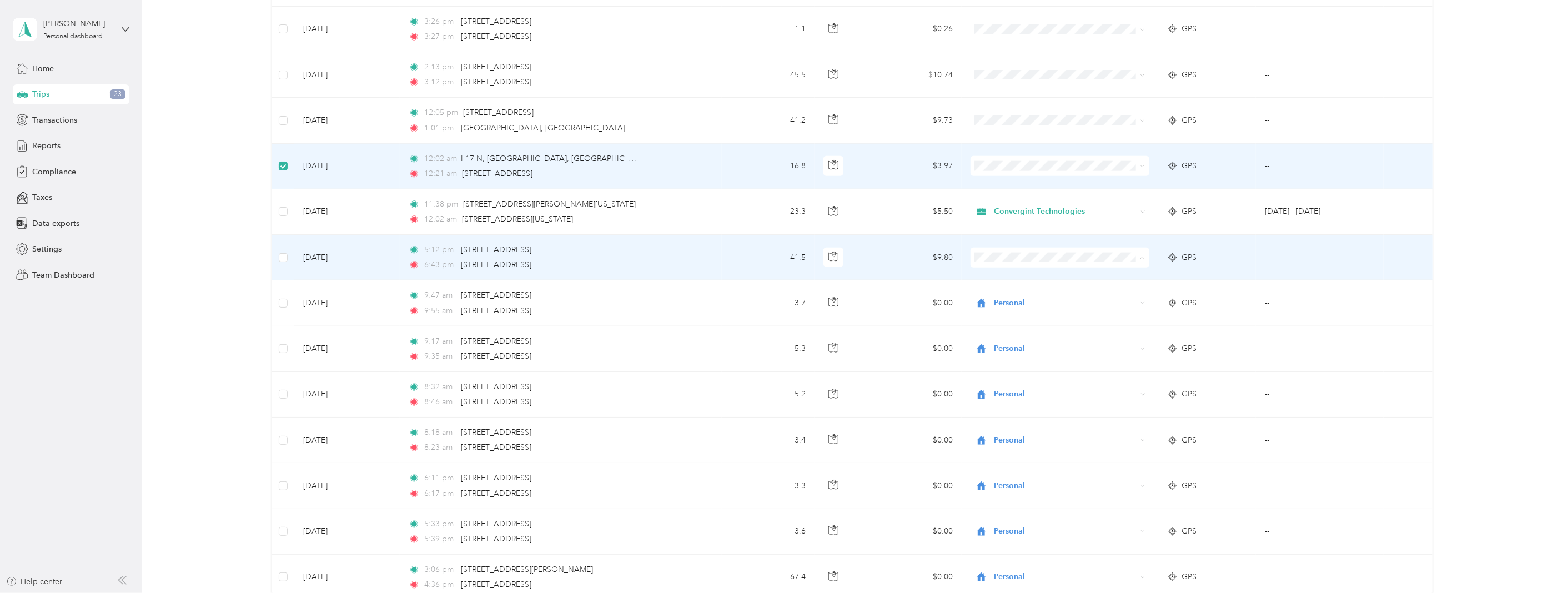
click at [1047, 276] on span "Convergint Technologies" at bounding box center [1067, 278] width 142 height 12
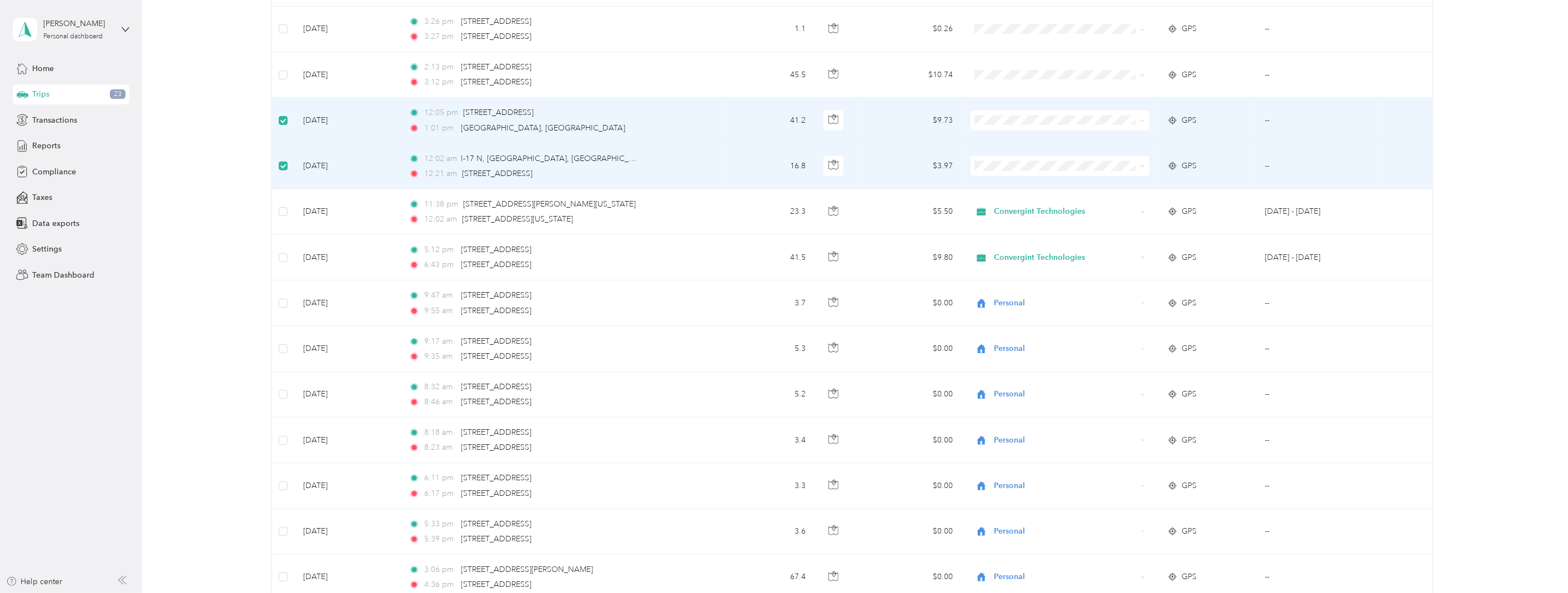
click at [1017, 201] on span "Personal" at bounding box center [1067, 206] width 142 height 12
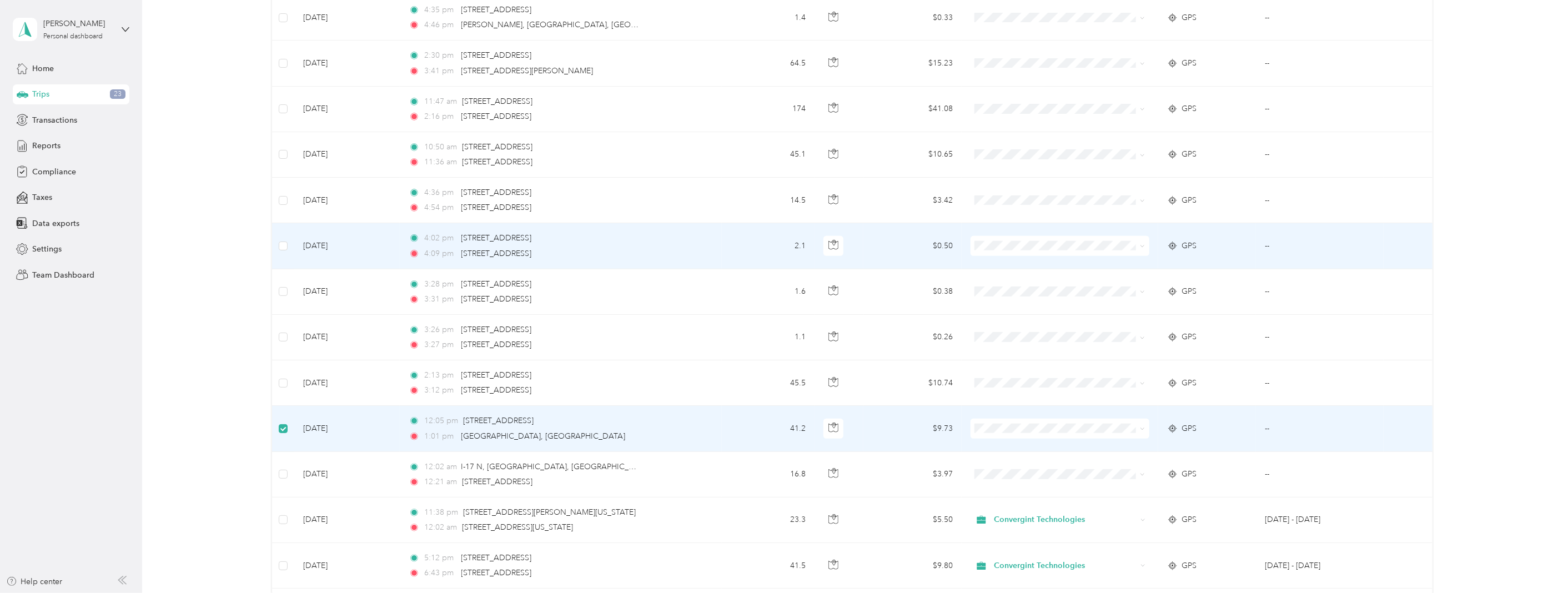
scroll to position [678, 0]
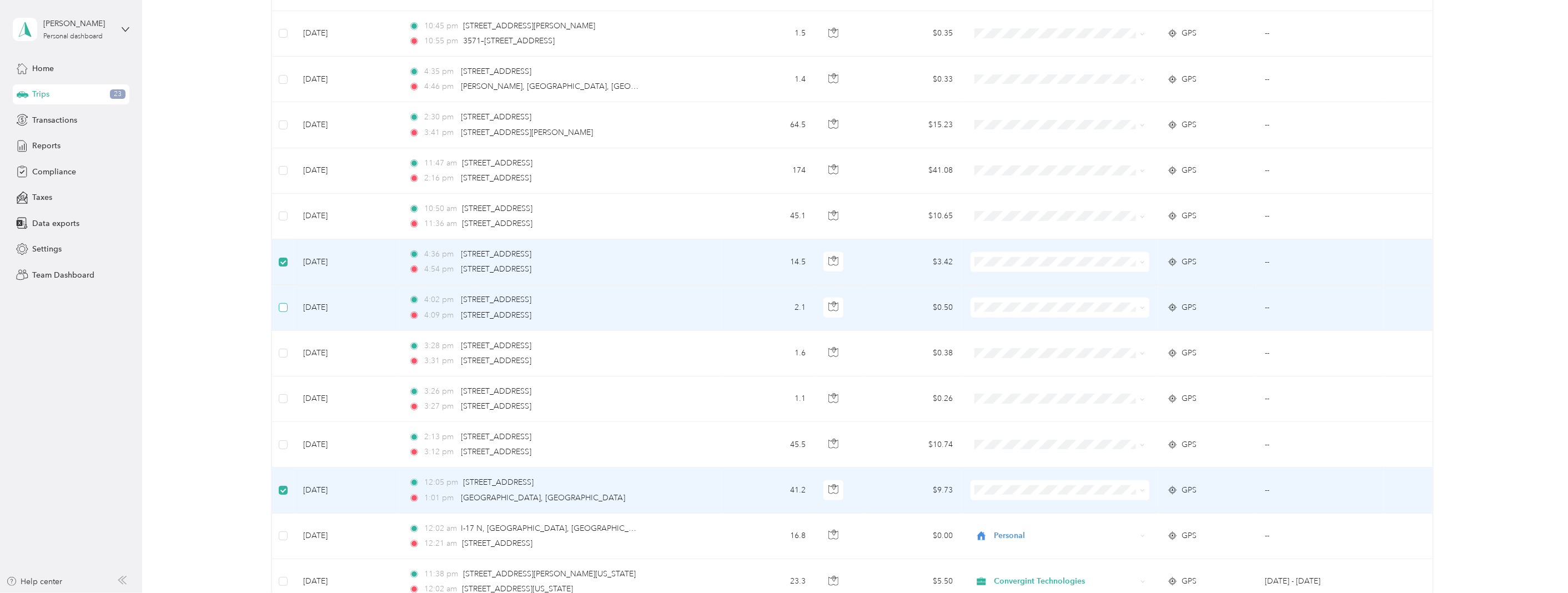
click at [284, 303] on label at bounding box center [283, 307] width 9 height 12
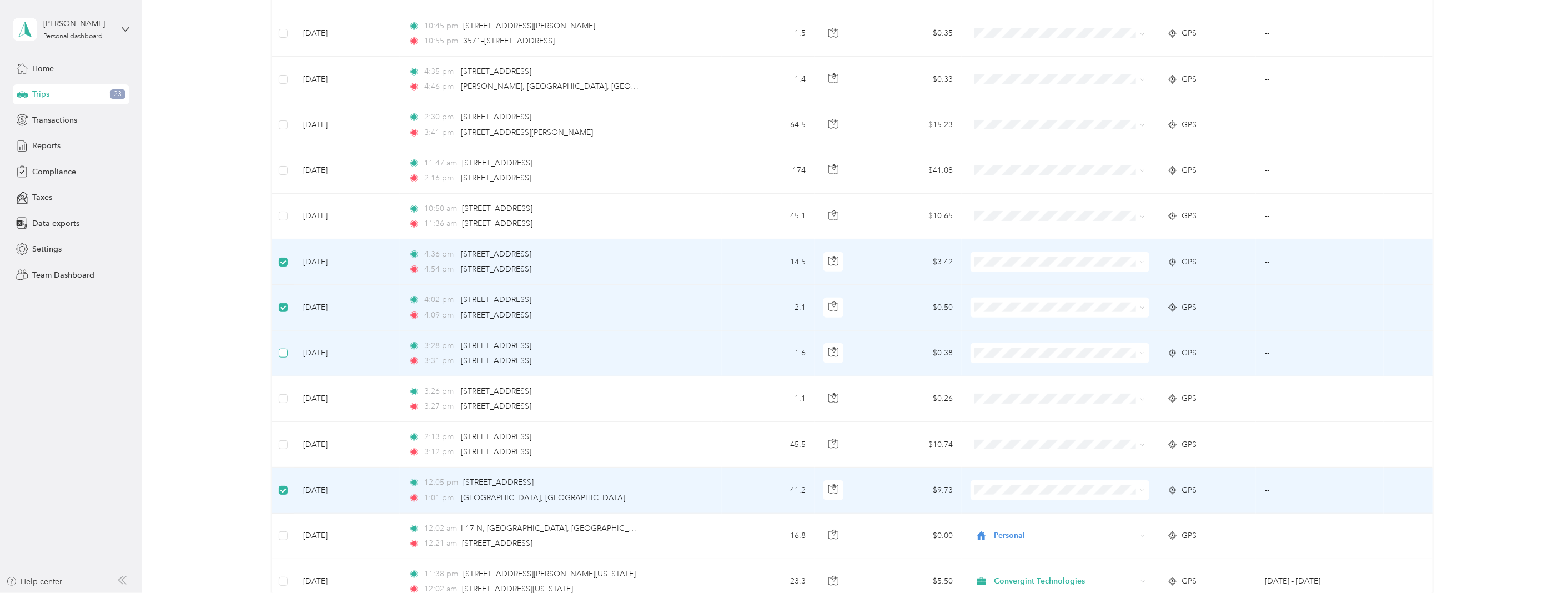
click at [281, 343] on td at bounding box center [283, 354] width 22 height 46
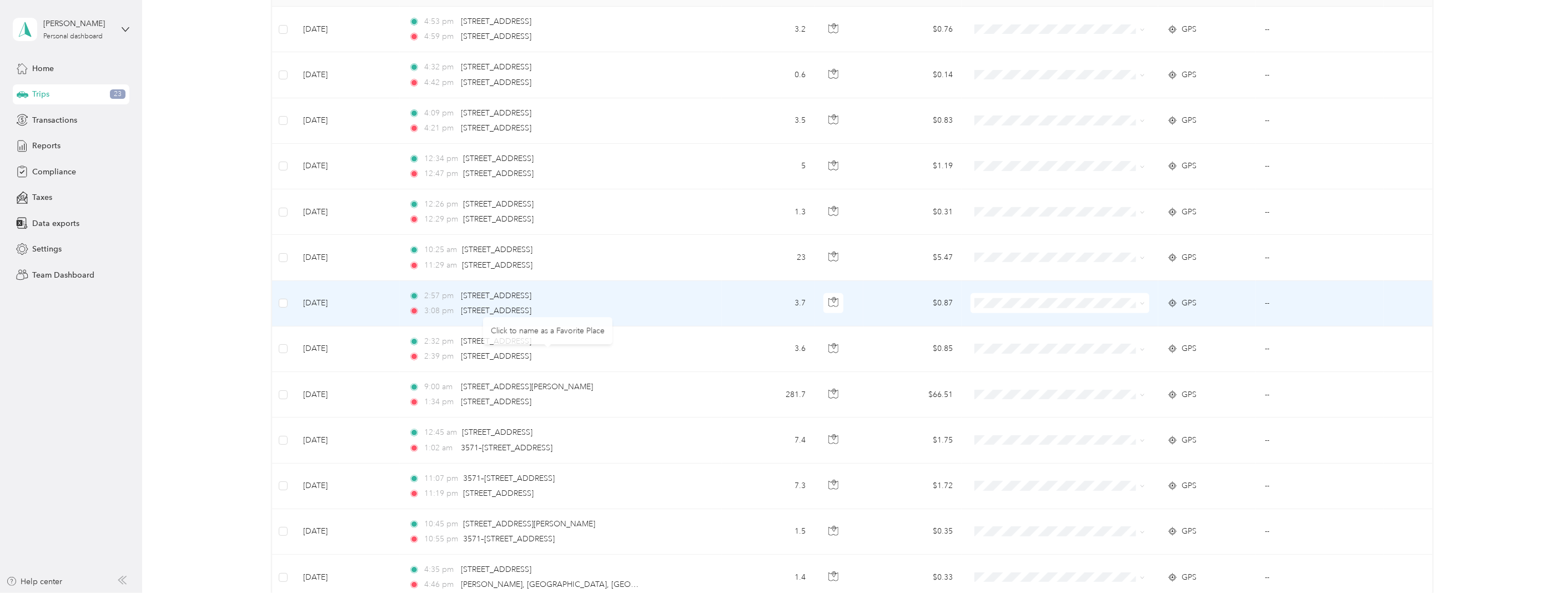
scroll to position [0, 0]
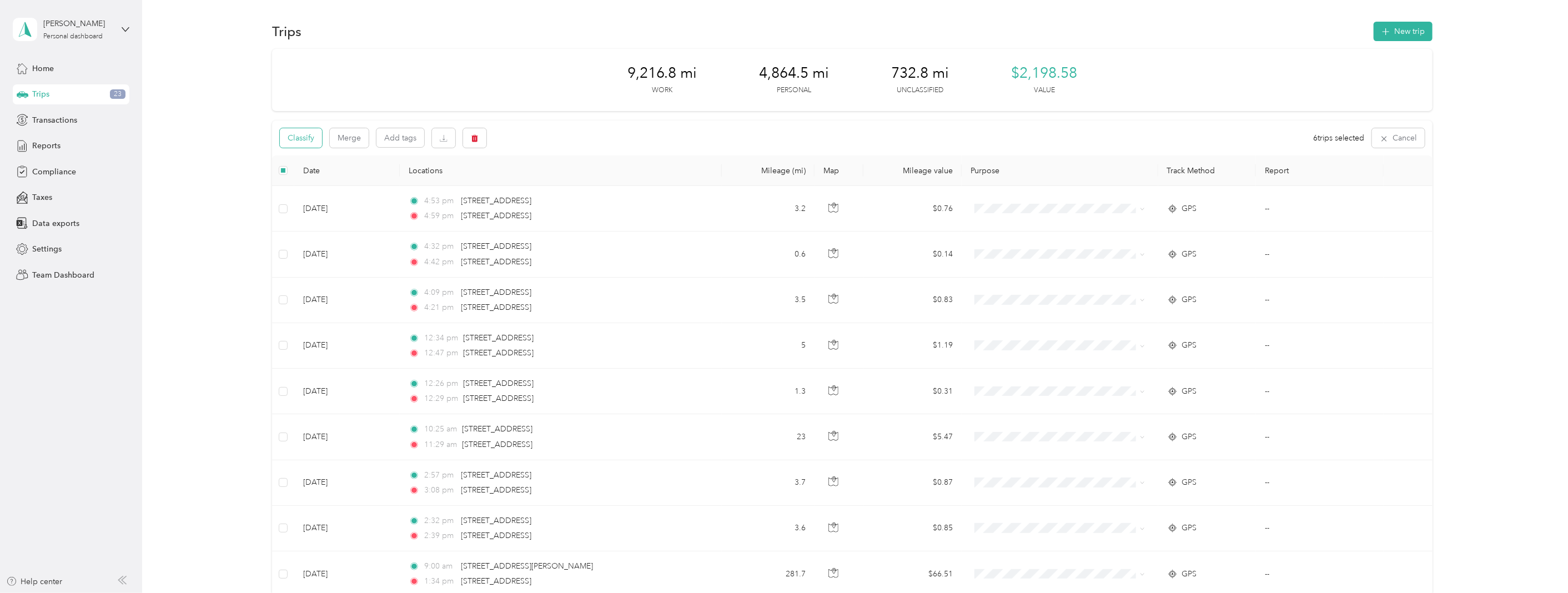
click at [292, 141] on button "Classify" at bounding box center [301, 138] width 42 height 19
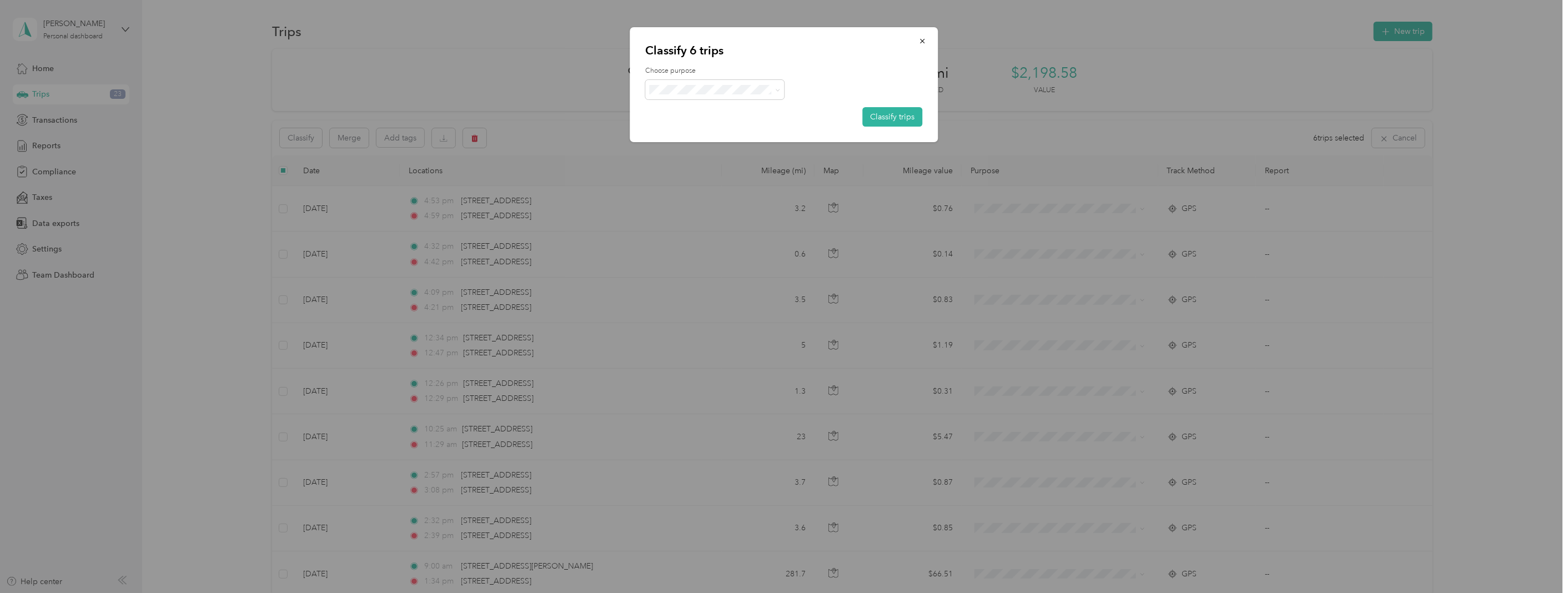
click at [702, 112] on li "Convergint Technologies" at bounding box center [715, 110] width 139 height 19
click at [877, 107] on button "Classify trips" at bounding box center [893, 117] width 60 height 19
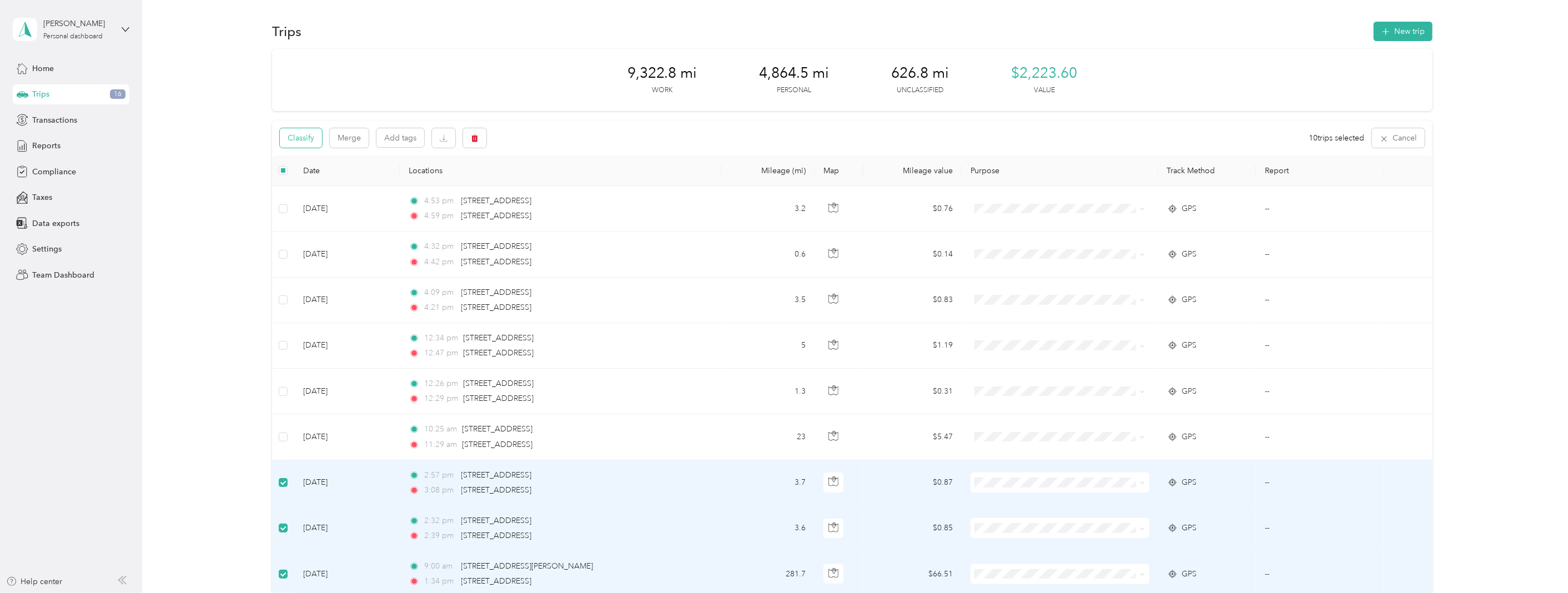
click at [311, 141] on button "Classify" at bounding box center [301, 138] width 42 height 19
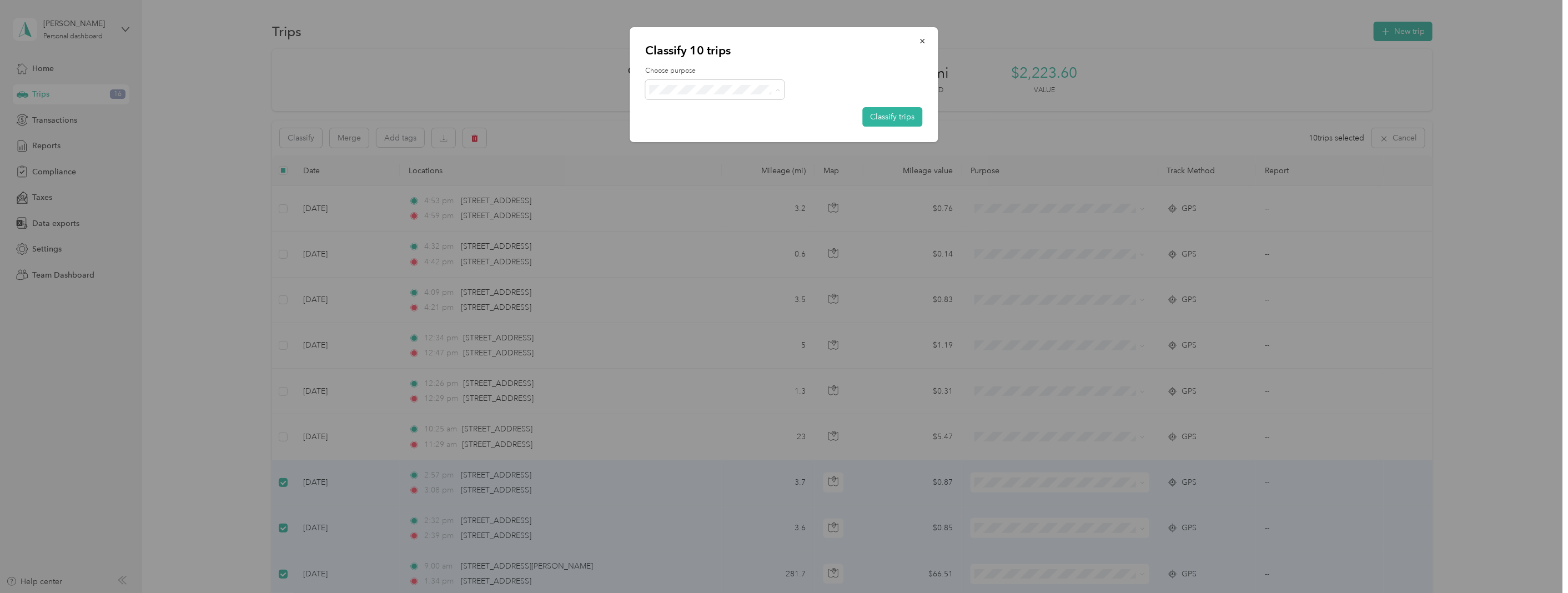
click at [691, 128] on span "Personal" at bounding box center [725, 129] width 103 height 12
click at [900, 111] on button "Classify trips" at bounding box center [893, 117] width 60 height 19
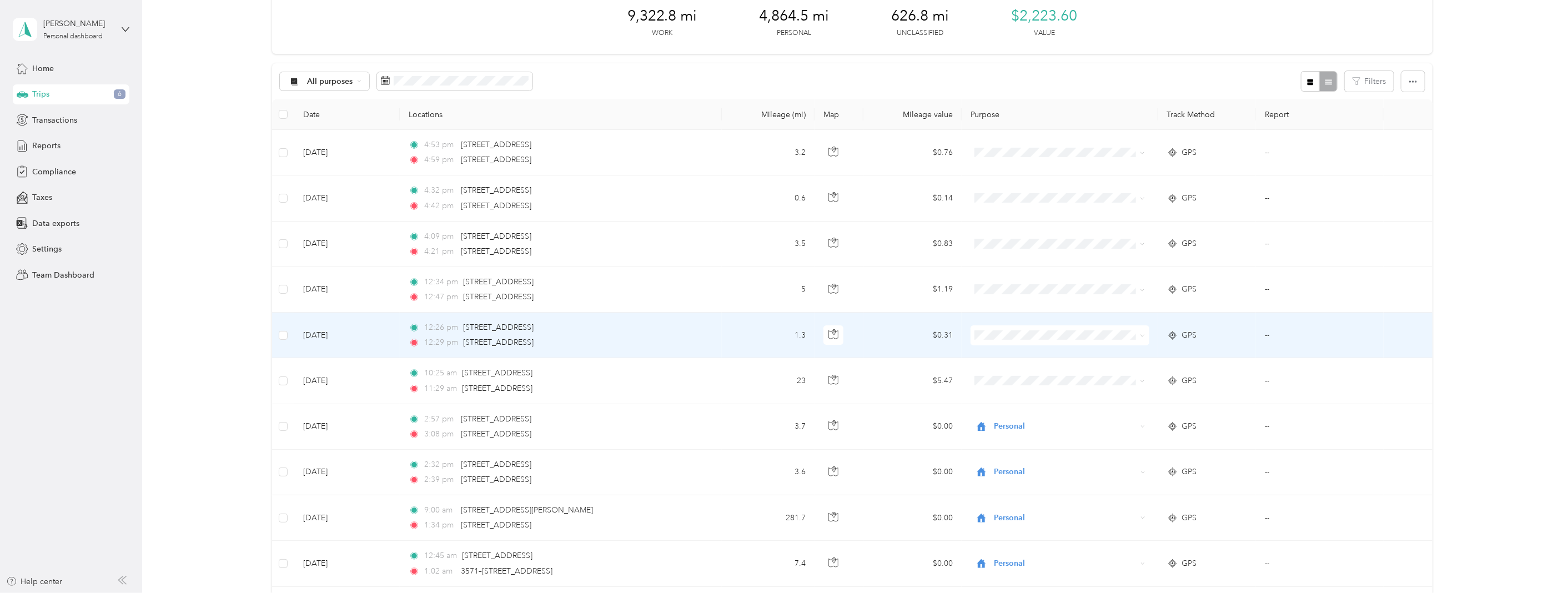
scroll to position [124, 0]
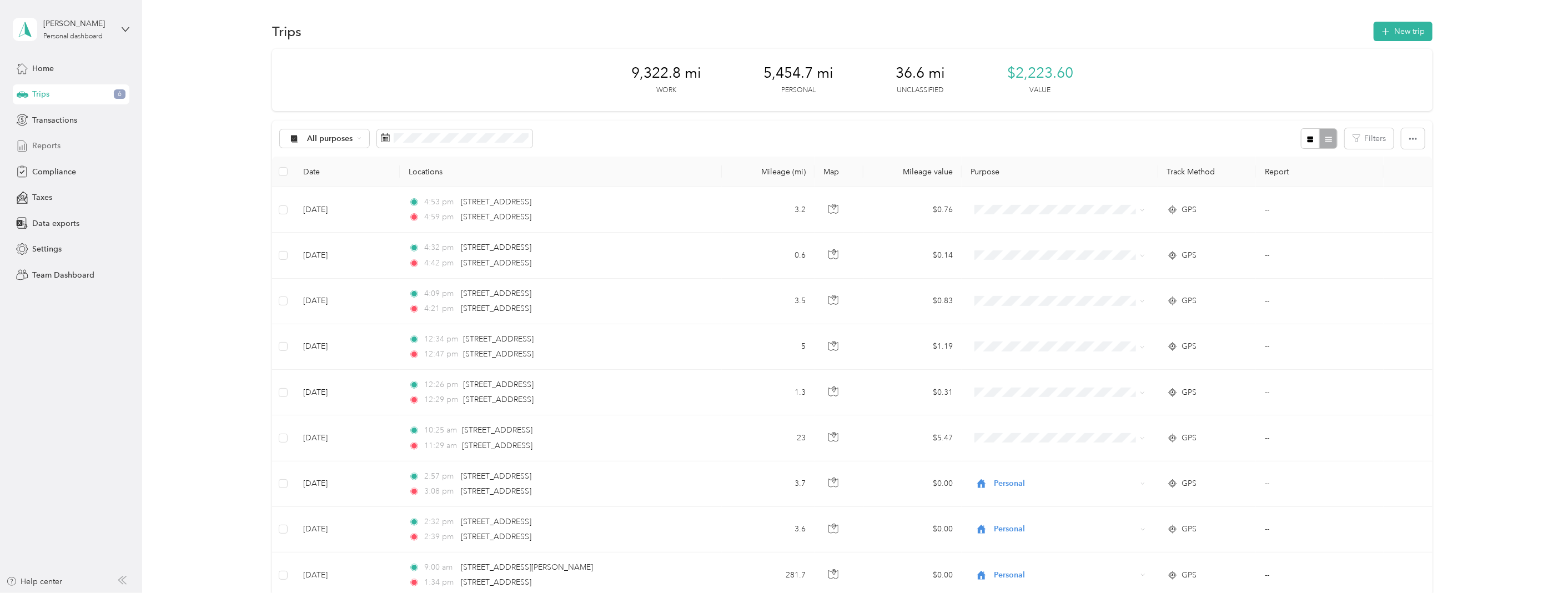
click at [46, 141] on span "Reports" at bounding box center [46, 146] width 29 height 12
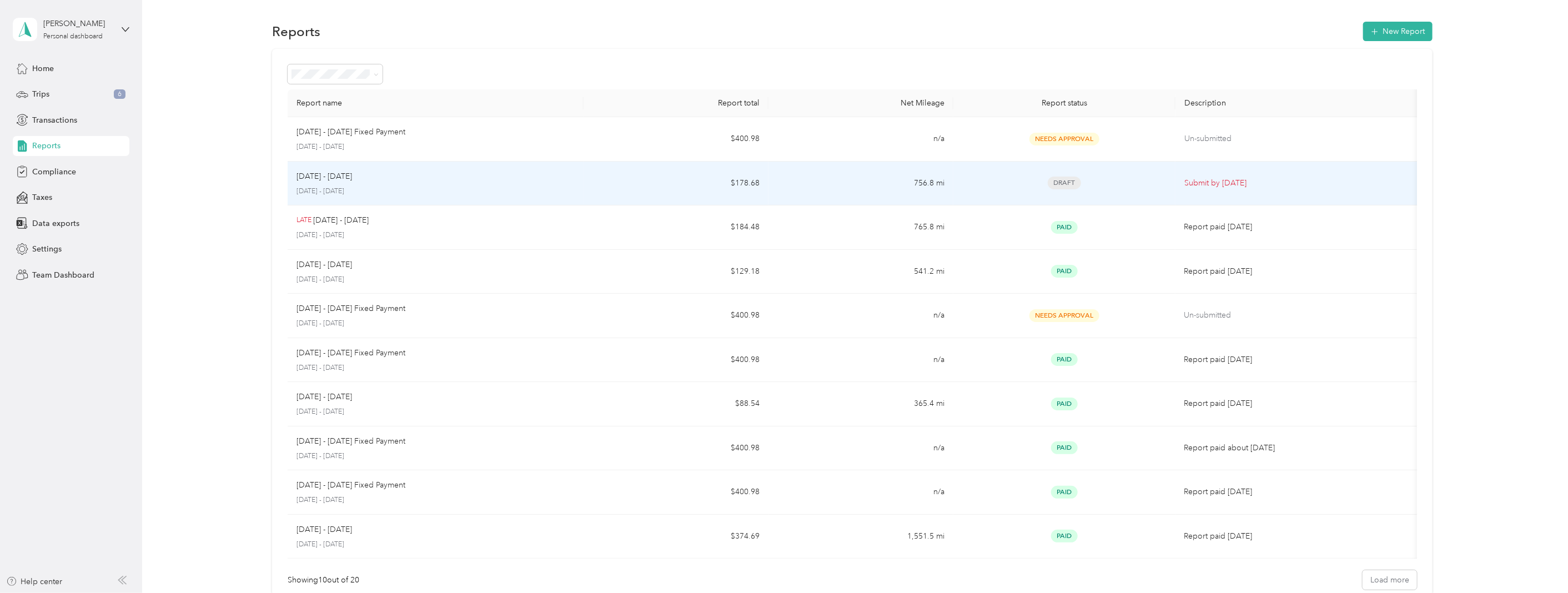
click at [357, 183] on div "[DATE] - [DATE] [DATE] - [DATE]" at bounding box center [435, 183] width 278 height 26
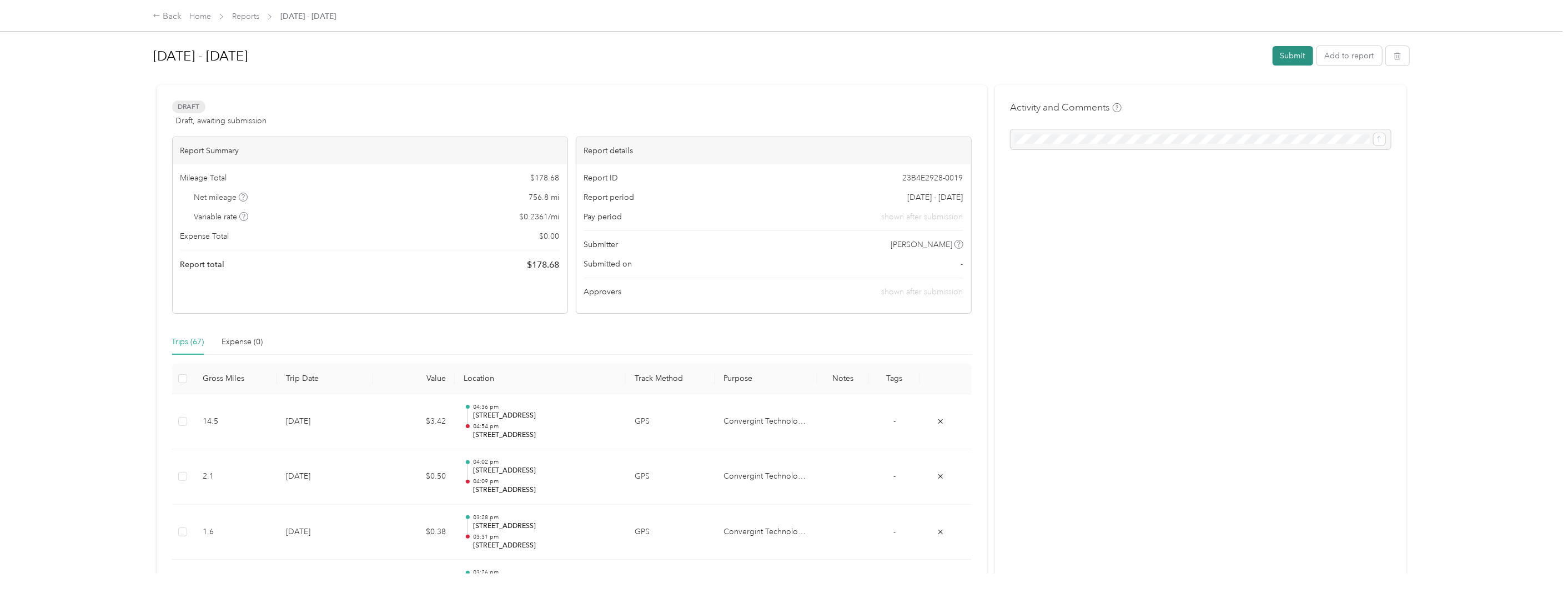
click at [1286, 54] on button "Submit" at bounding box center [1293, 56] width 41 height 19
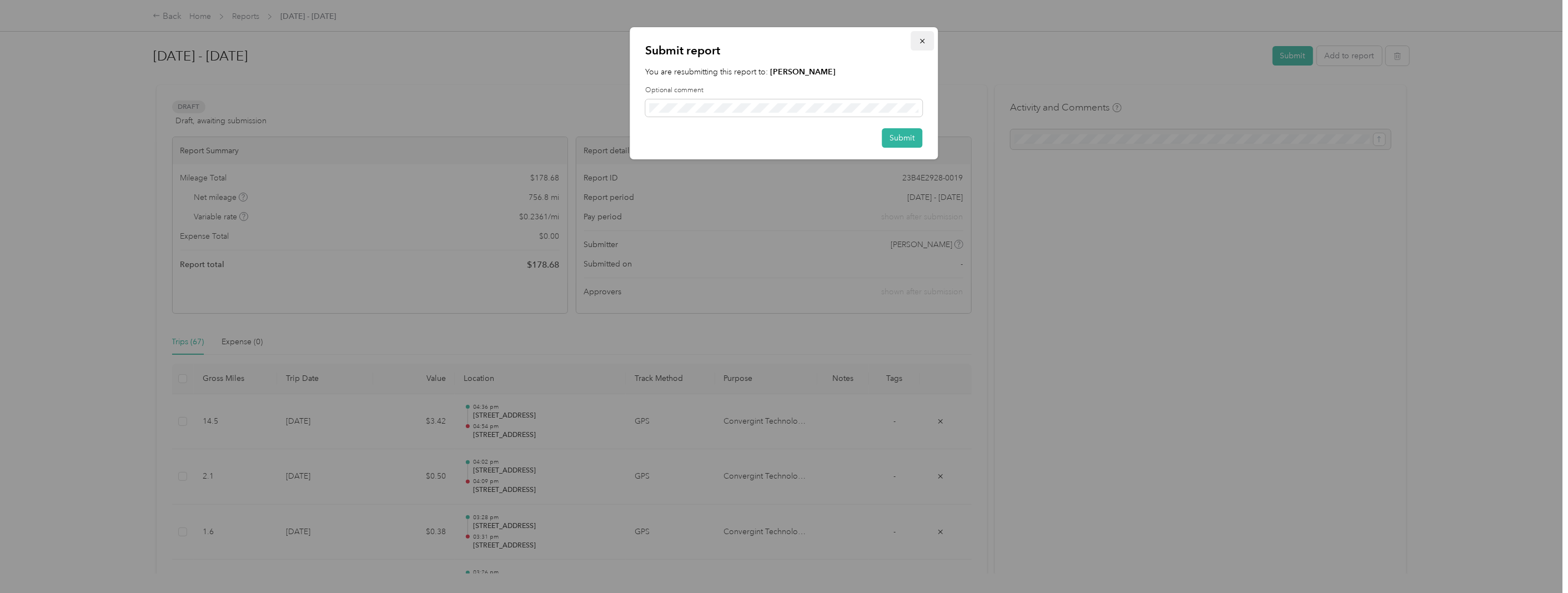
click at [918, 41] on button "button" at bounding box center [923, 41] width 23 height 19
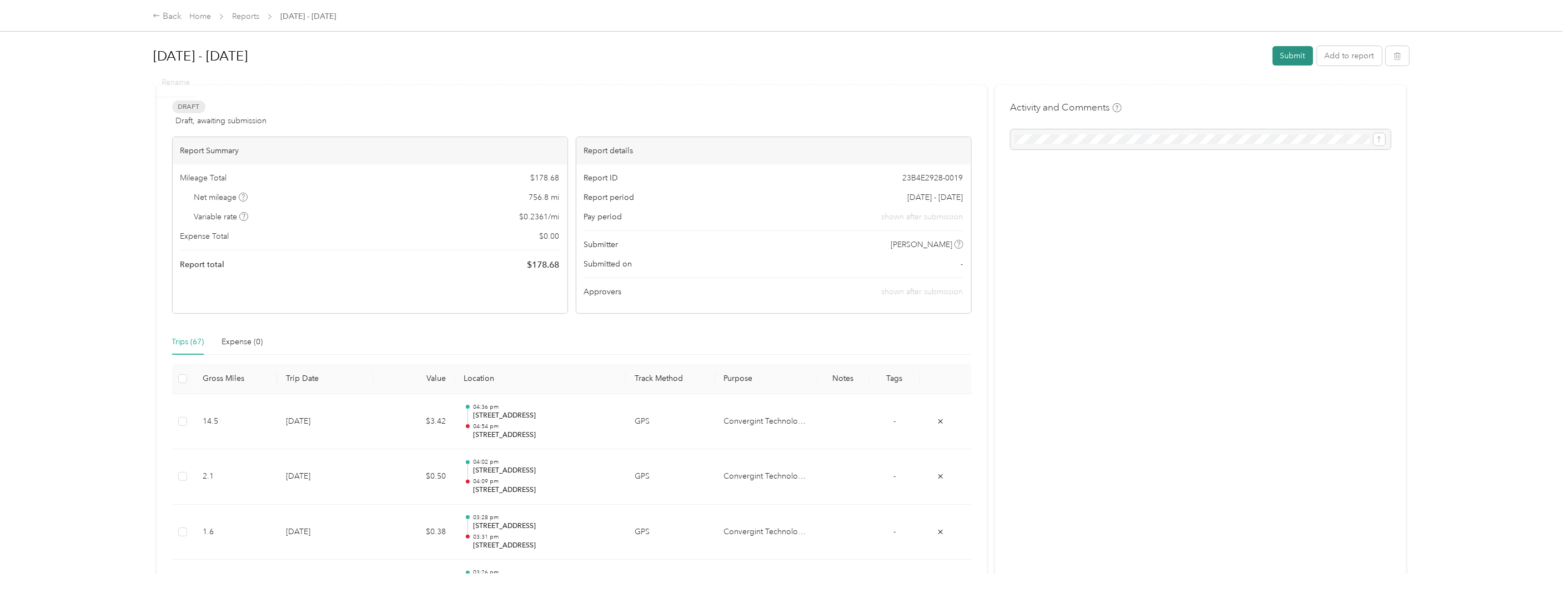
click at [1286, 54] on button "Submit" at bounding box center [1293, 56] width 41 height 19
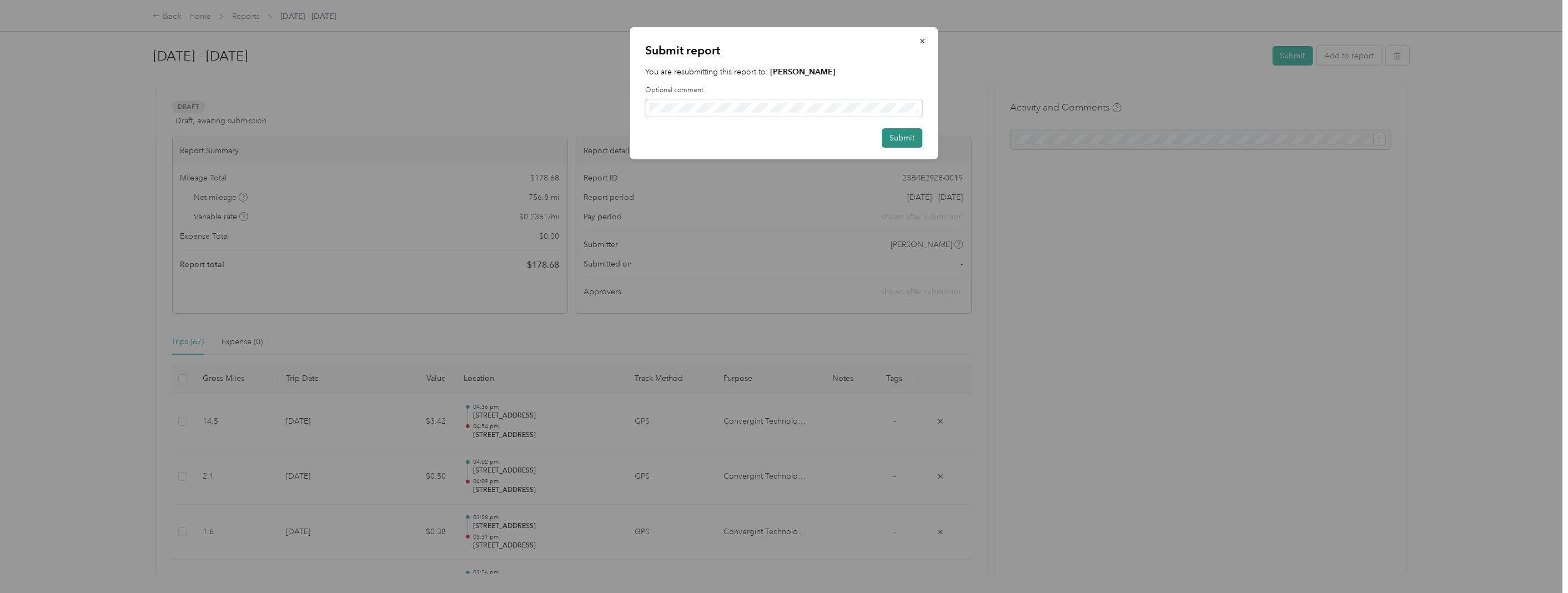
click at [892, 136] on button "Submit" at bounding box center [902, 138] width 41 height 19
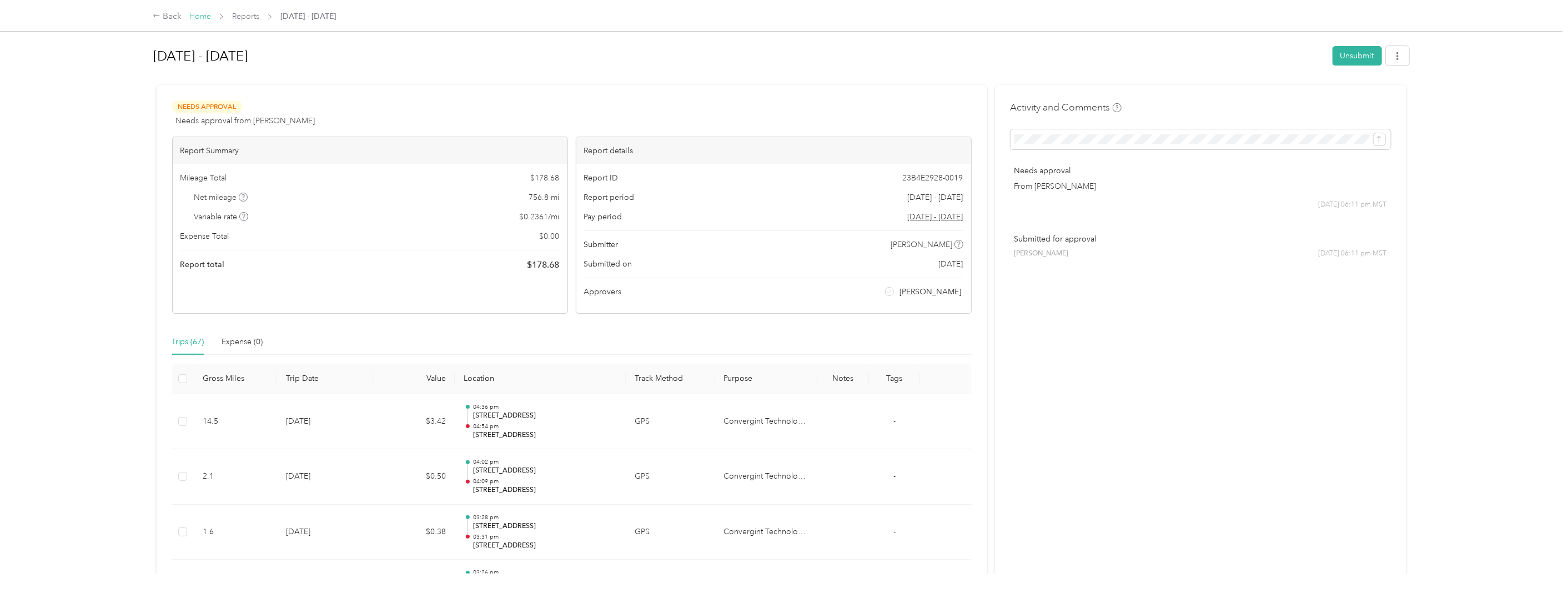
click at [198, 13] on link "Home" at bounding box center [200, 16] width 22 height 10
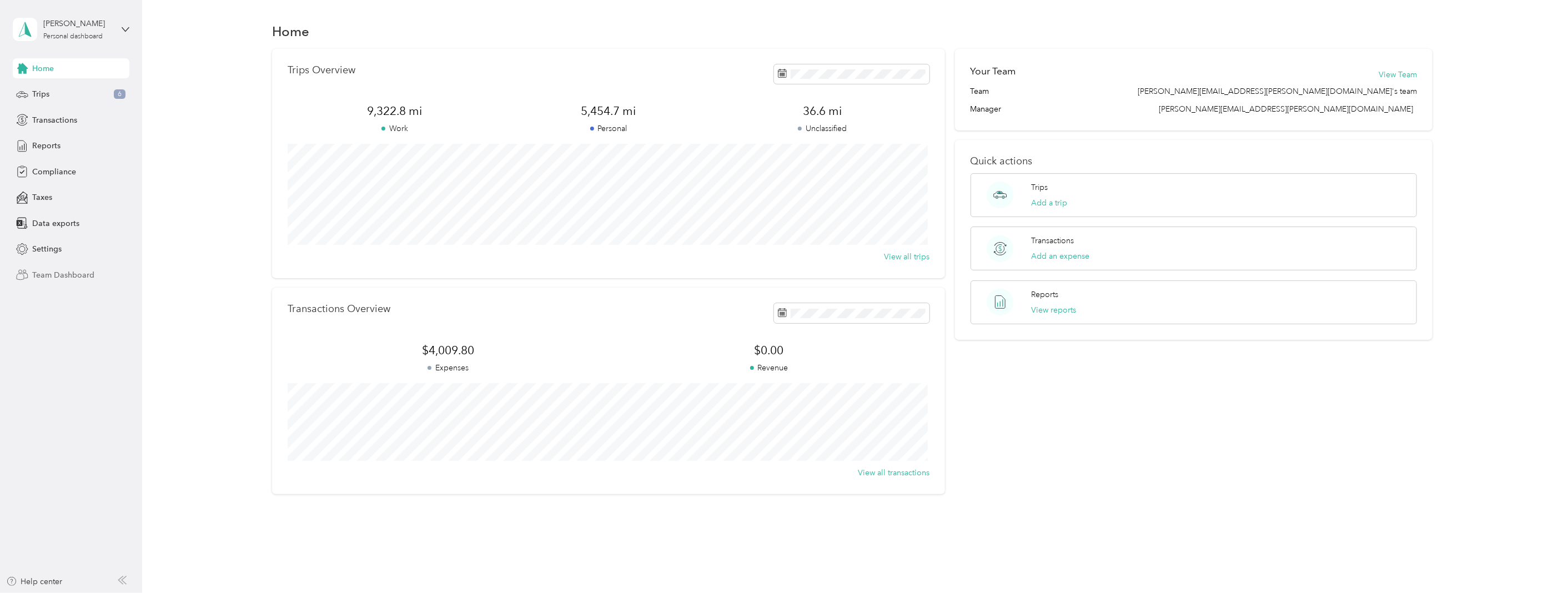
click at [49, 269] on span "Team Dashboard" at bounding box center [63, 275] width 62 height 12
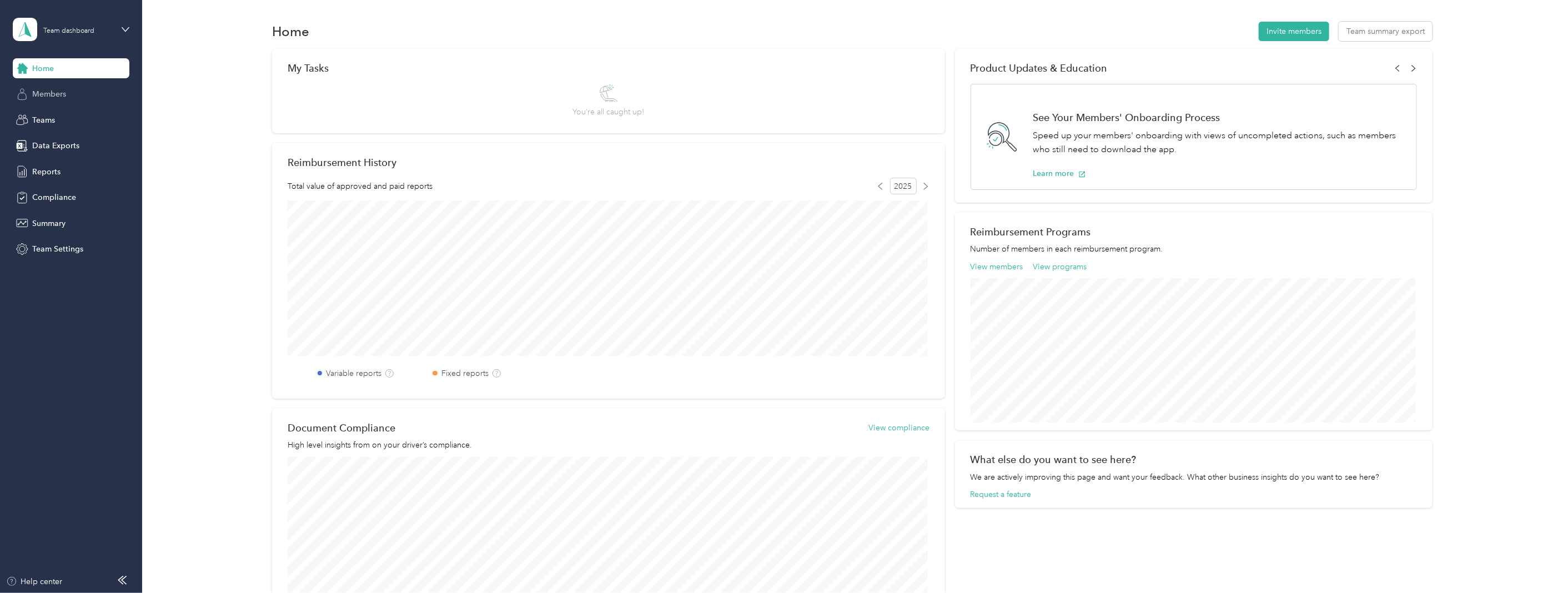
click at [71, 92] on div "Members" at bounding box center [71, 94] width 117 height 20
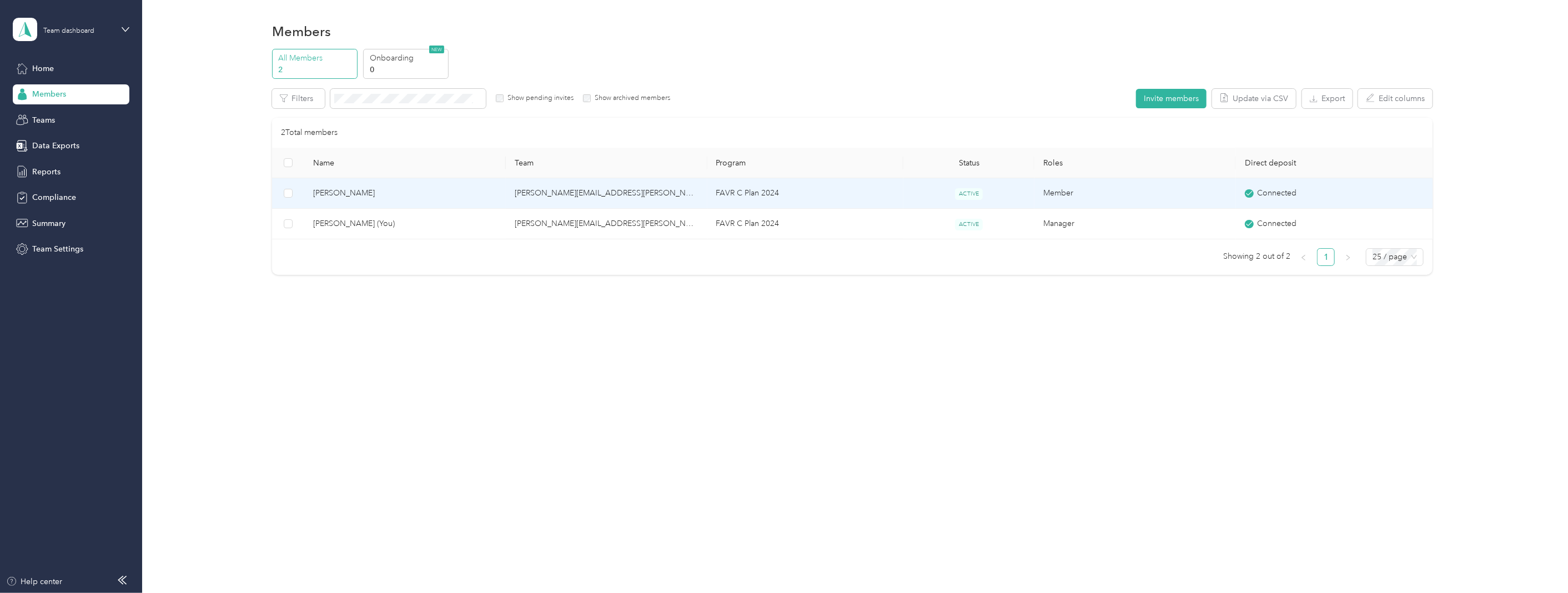
click at [328, 189] on span "[PERSON_NAME]" at bounding box center [405, 193] width 184 height 12
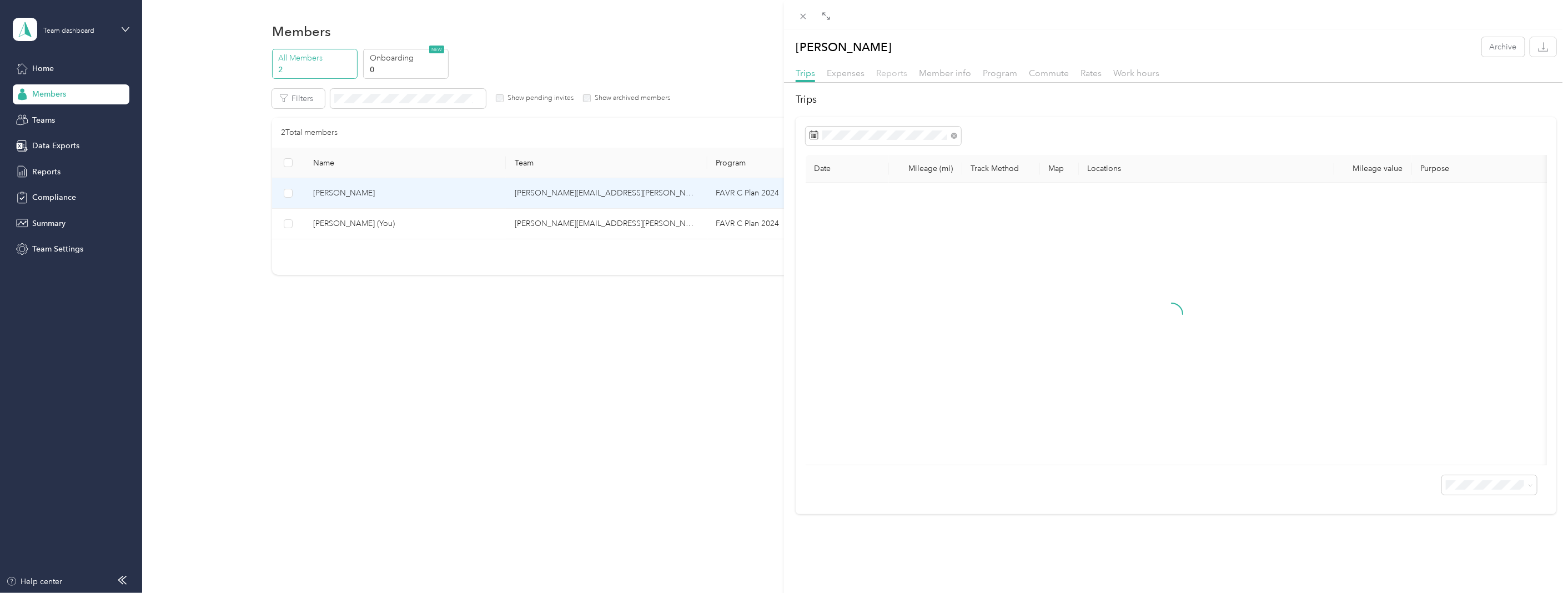
click at [891, 71] on span "Reports" at bounding box center [891, 72] width 31 height 10
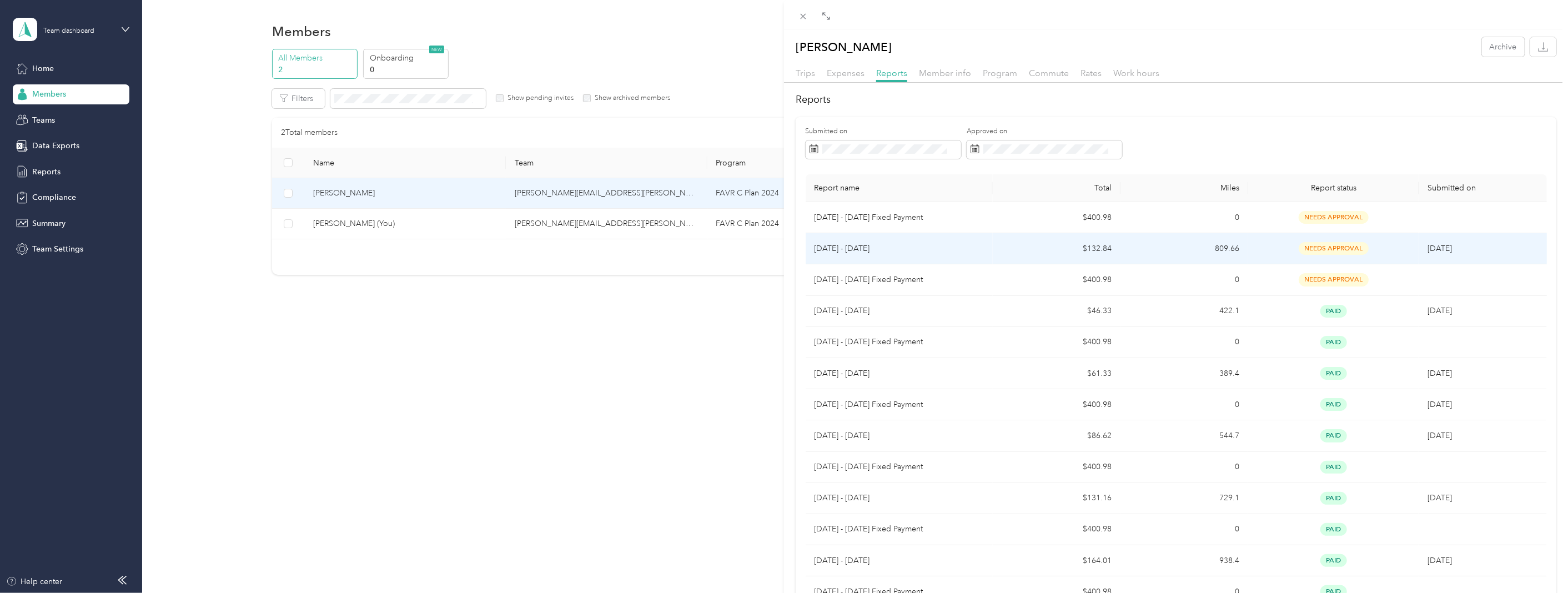
click at [875, 247] on p "[DATE] - [DATE]" at bounding box center [899, 249] width 170 height 12
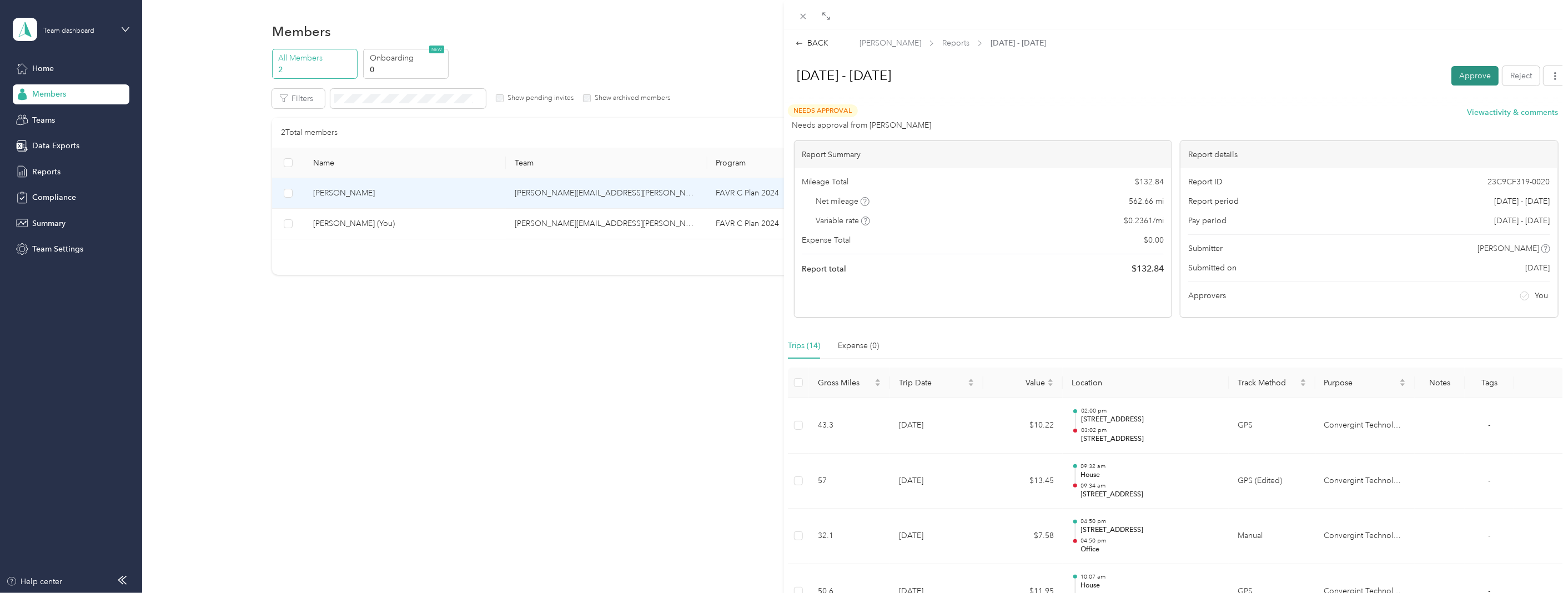
click at [1458, 73] on button "Approve" at bounding box center [1475, 76] width 47 height 19
